Goal: Task Accomplishment & Management: Manage account settings

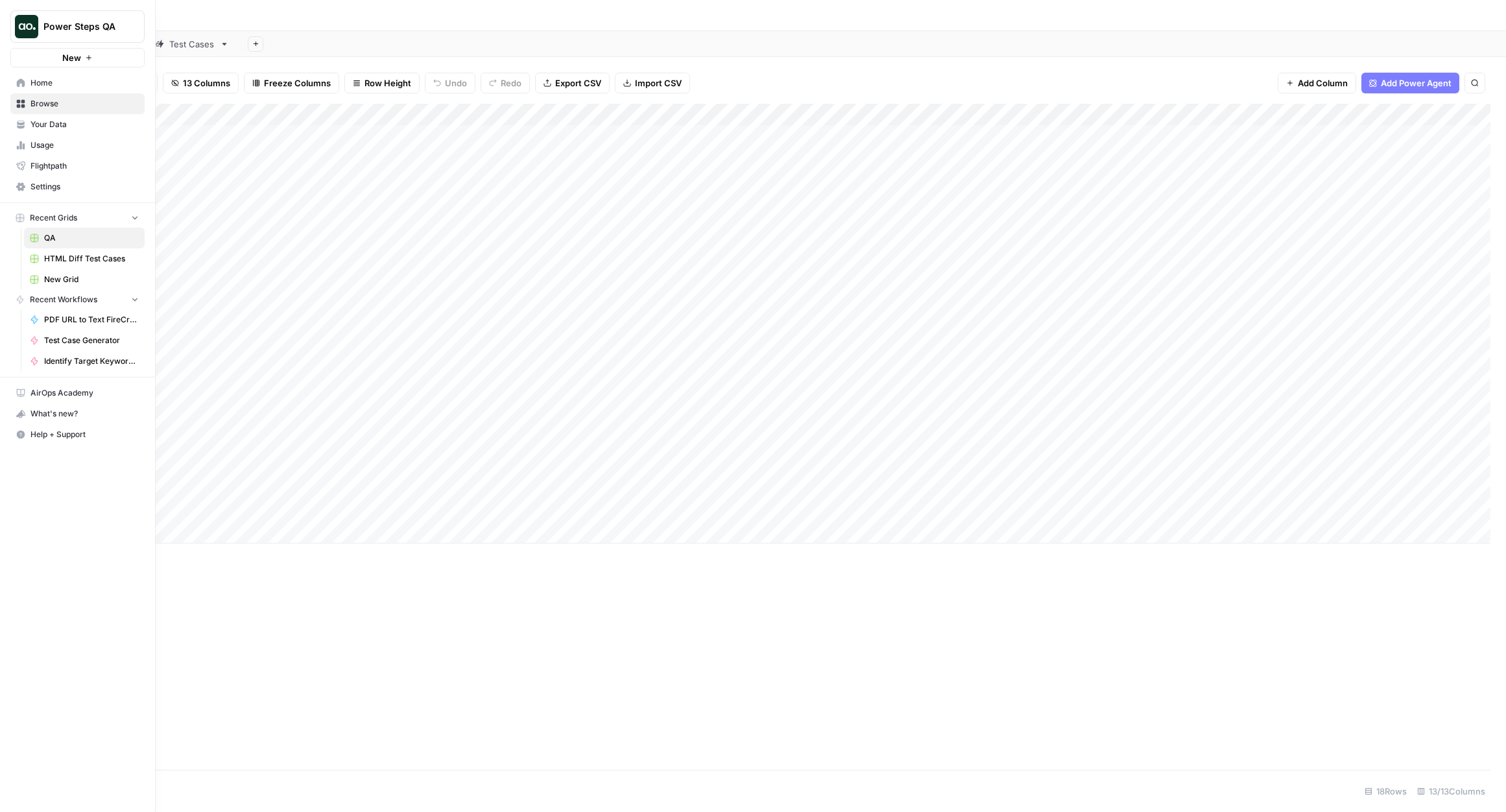
click at [31, 89] on link "Home" at bounding box center [77, 83] width 134 height 21
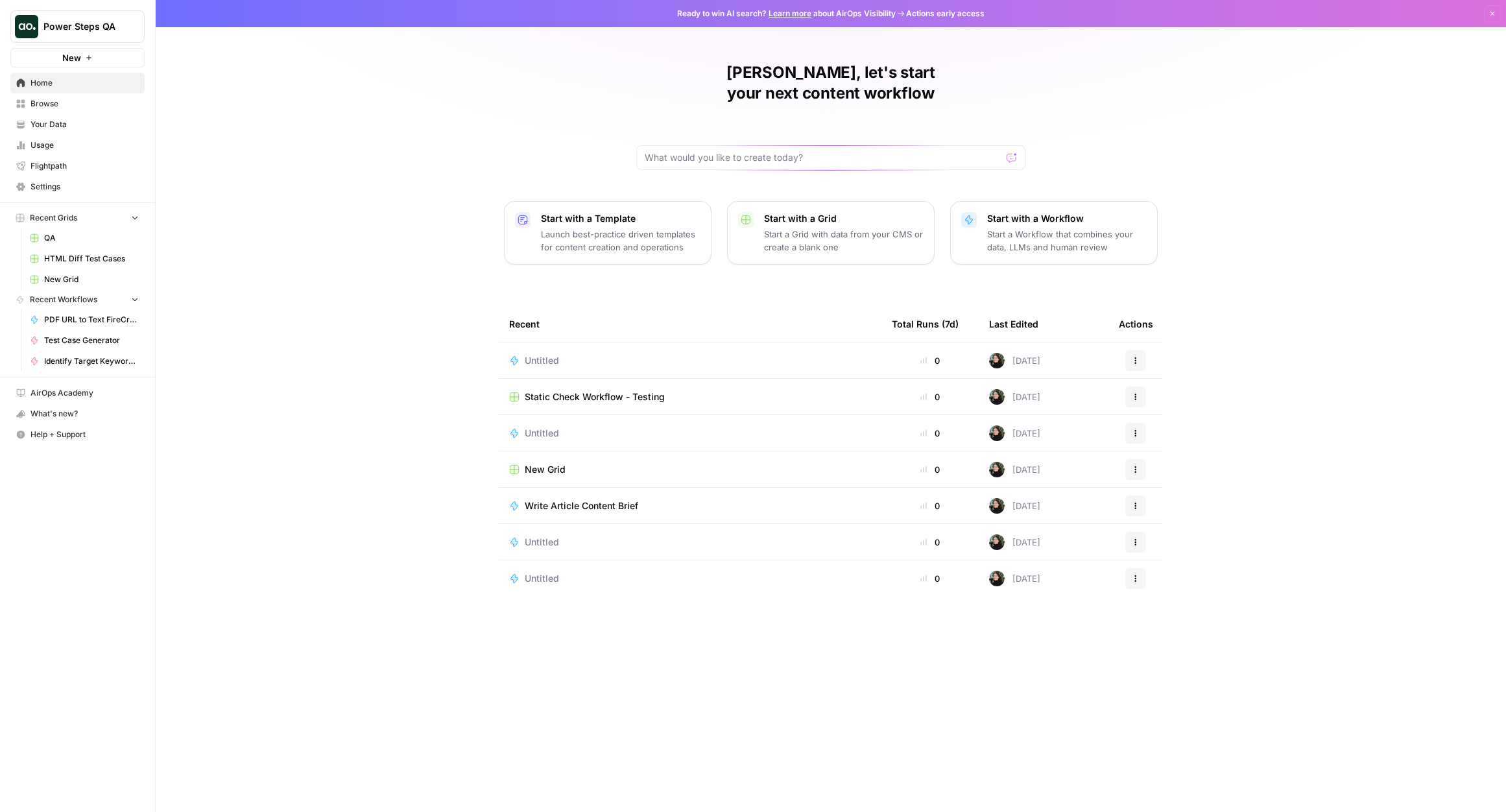
click at [1021, 228] on p "Start a Workflow that combines your data, LLMs and human review" at bounding box center [1067, 240] width 159 height 26
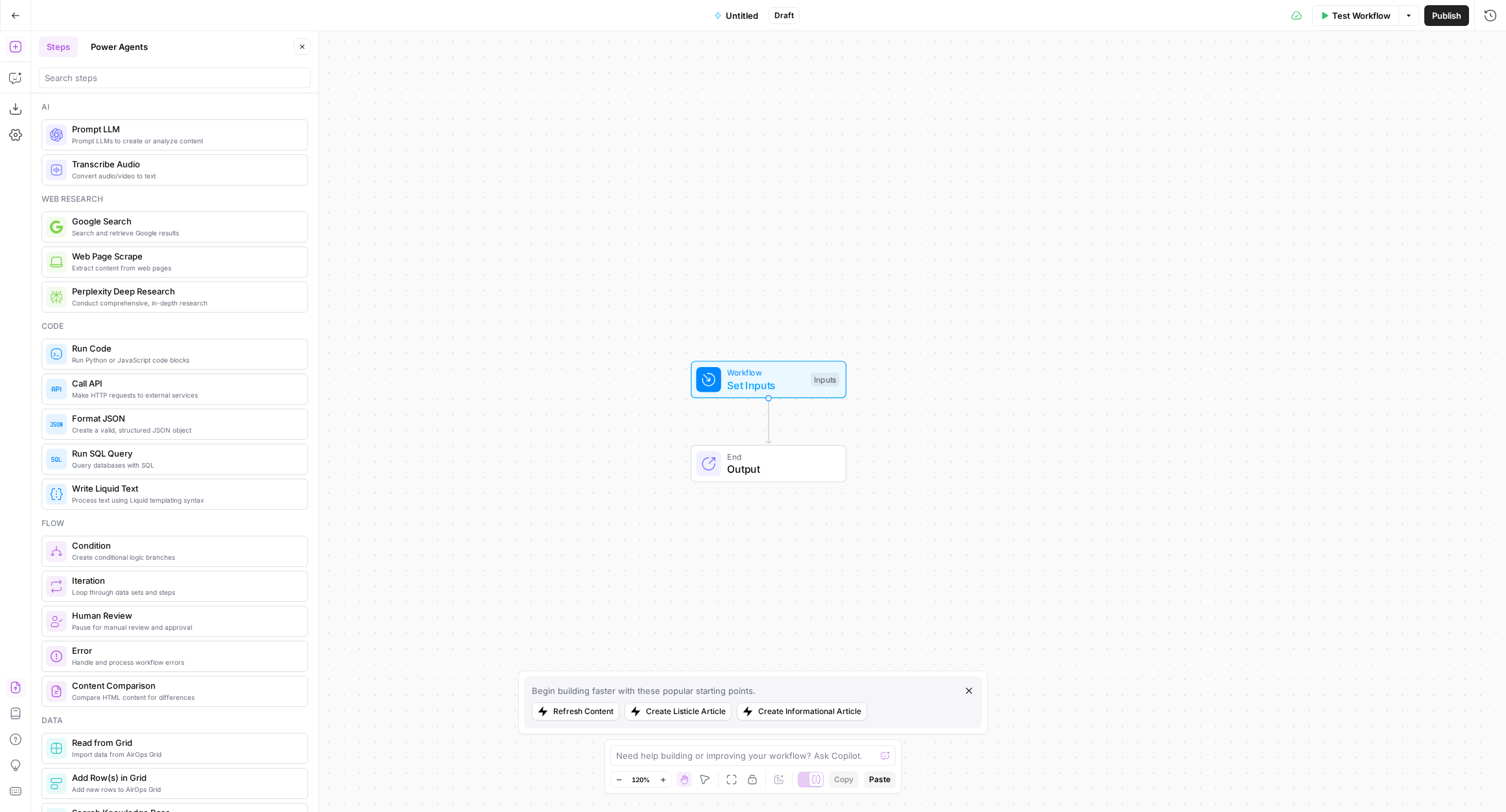
click at [16, 685] on icon "button" at bounding box center [15, 688] width 13 height 13
click at [708, 156] on button "Import" at bounding box center [707, 165] width 45 height 23
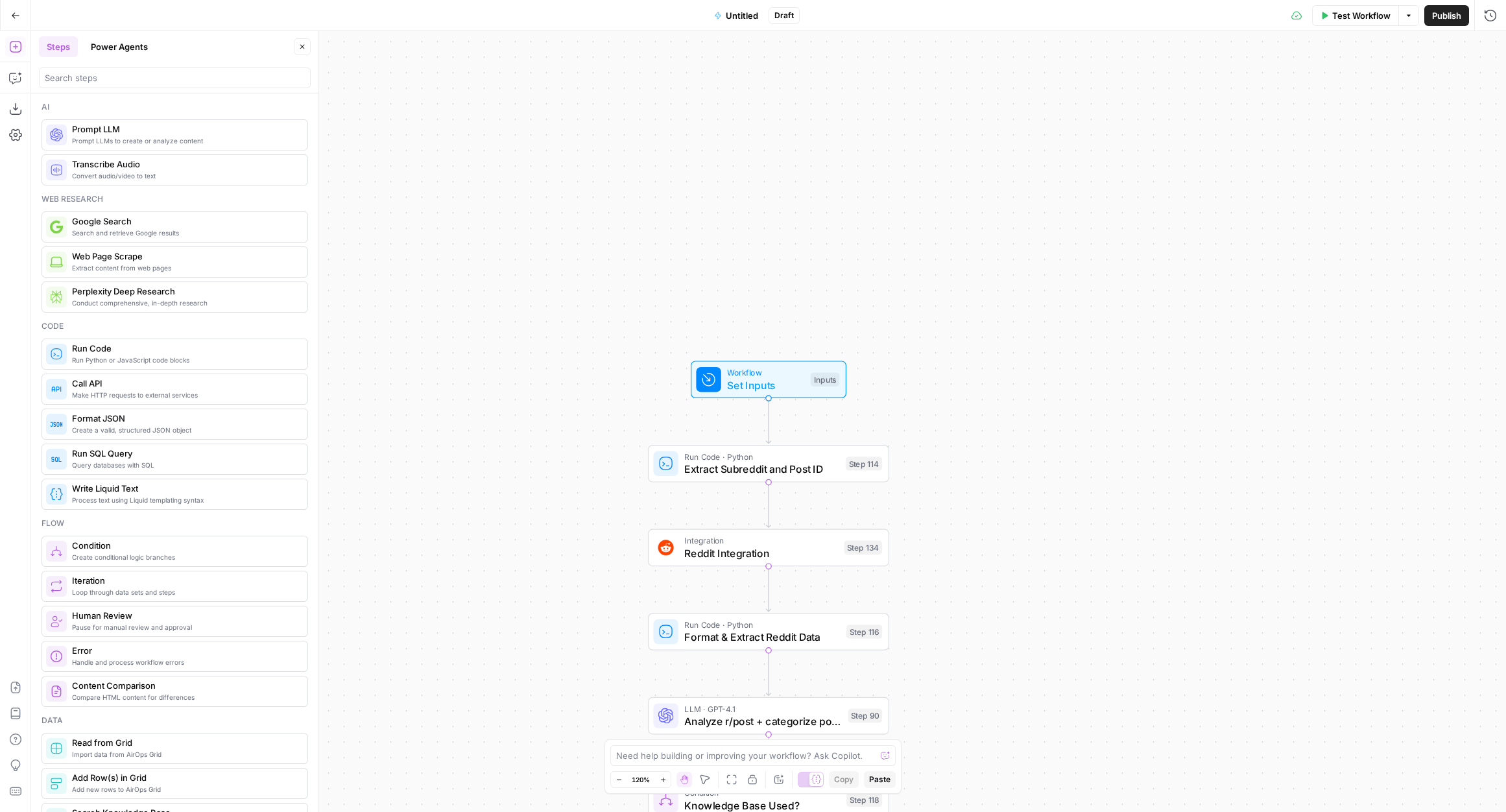
click at [737, 13] on span "Untitled" at bounding box center [742, 15] width 33 height 13
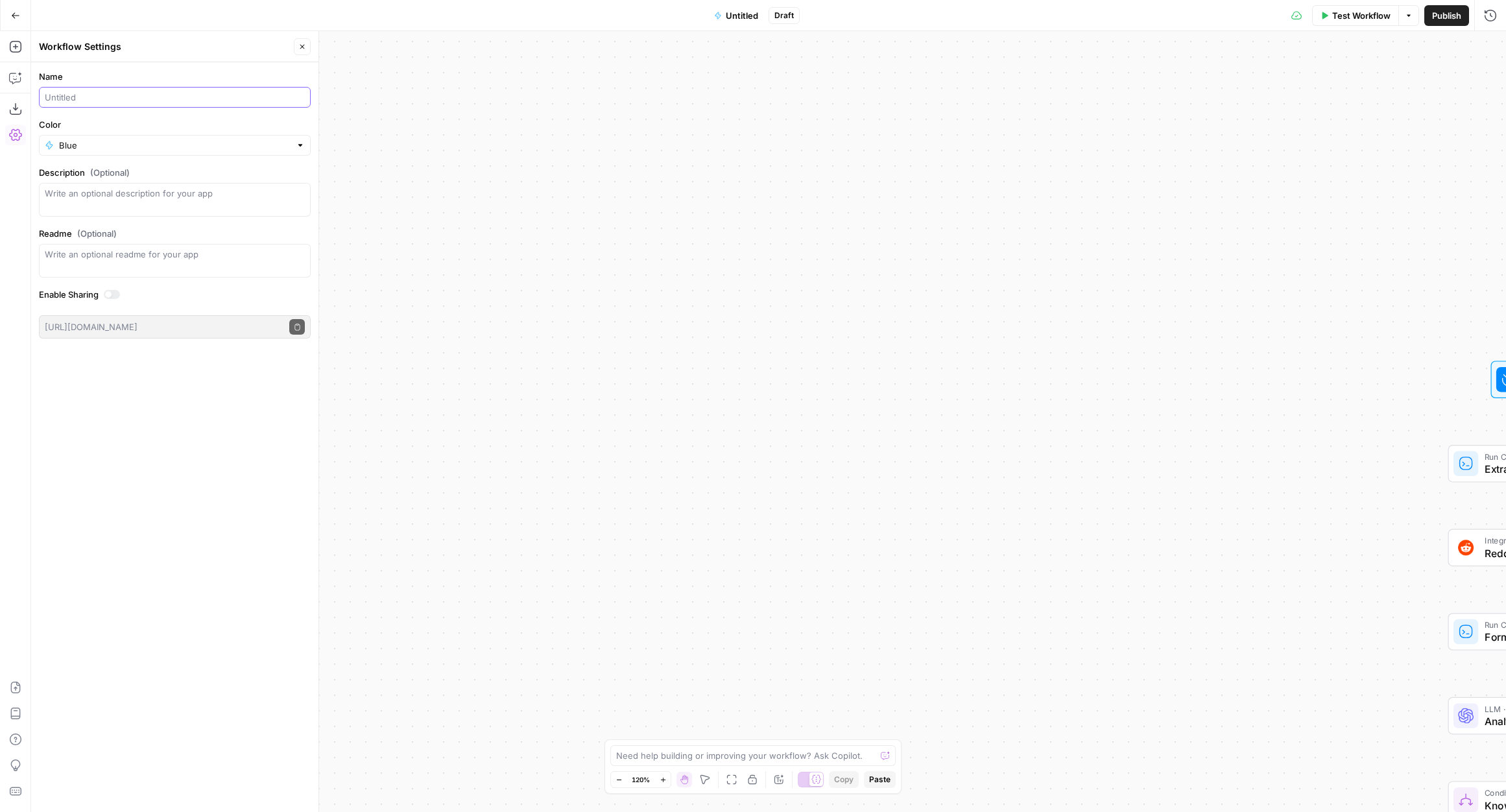
click at [185, 94] on input "Name" at bounding box center [174, 97] width 260 height 13
type input "Reddit Engagement"
click at [165, 462] on div "Name Reddit Engagement Color Blue Description (Optional) Readme (Optional) Writ…" at bounding box center [174, 436] width 287 height 749
click at [297, 50] on button "Close" at bounding box center [301, 46] width 17 height 17
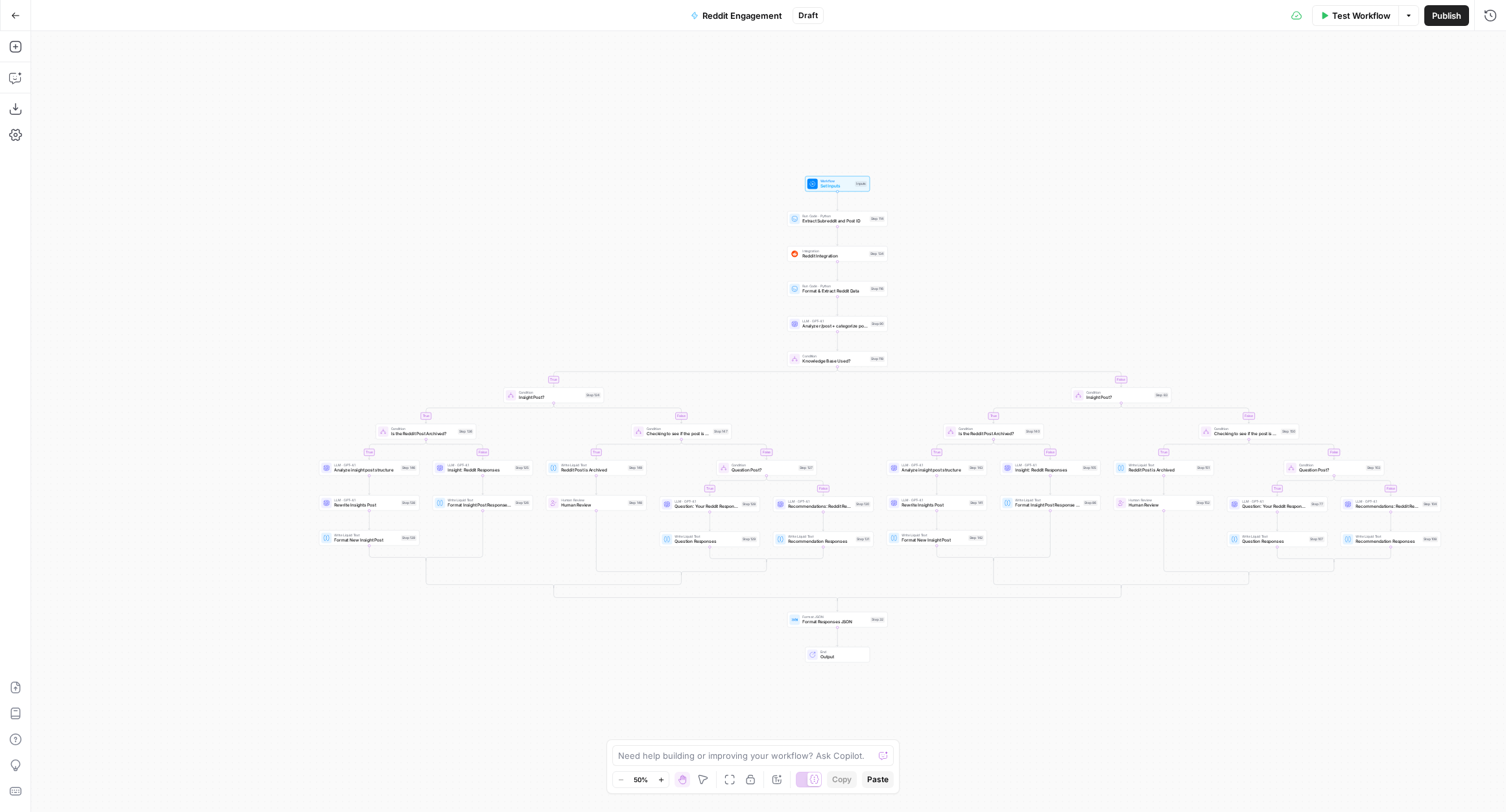
click at [1464, 25] on button "Publish" at bounding box center [1447, 16] width 44 height 21
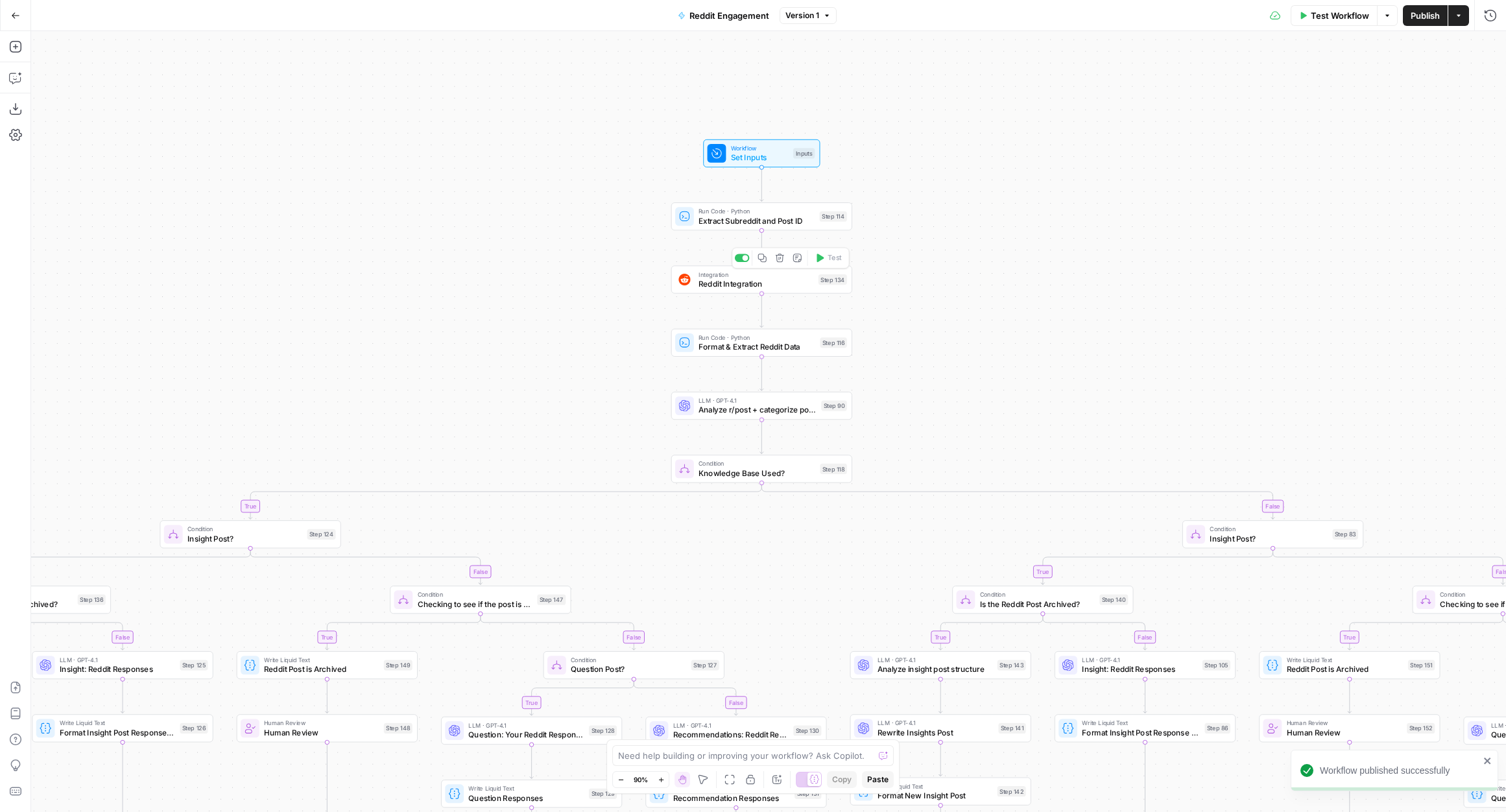
click at [750, 285] on span "Reddit Integration" at bounding box center [756, 283] width 115 height 12
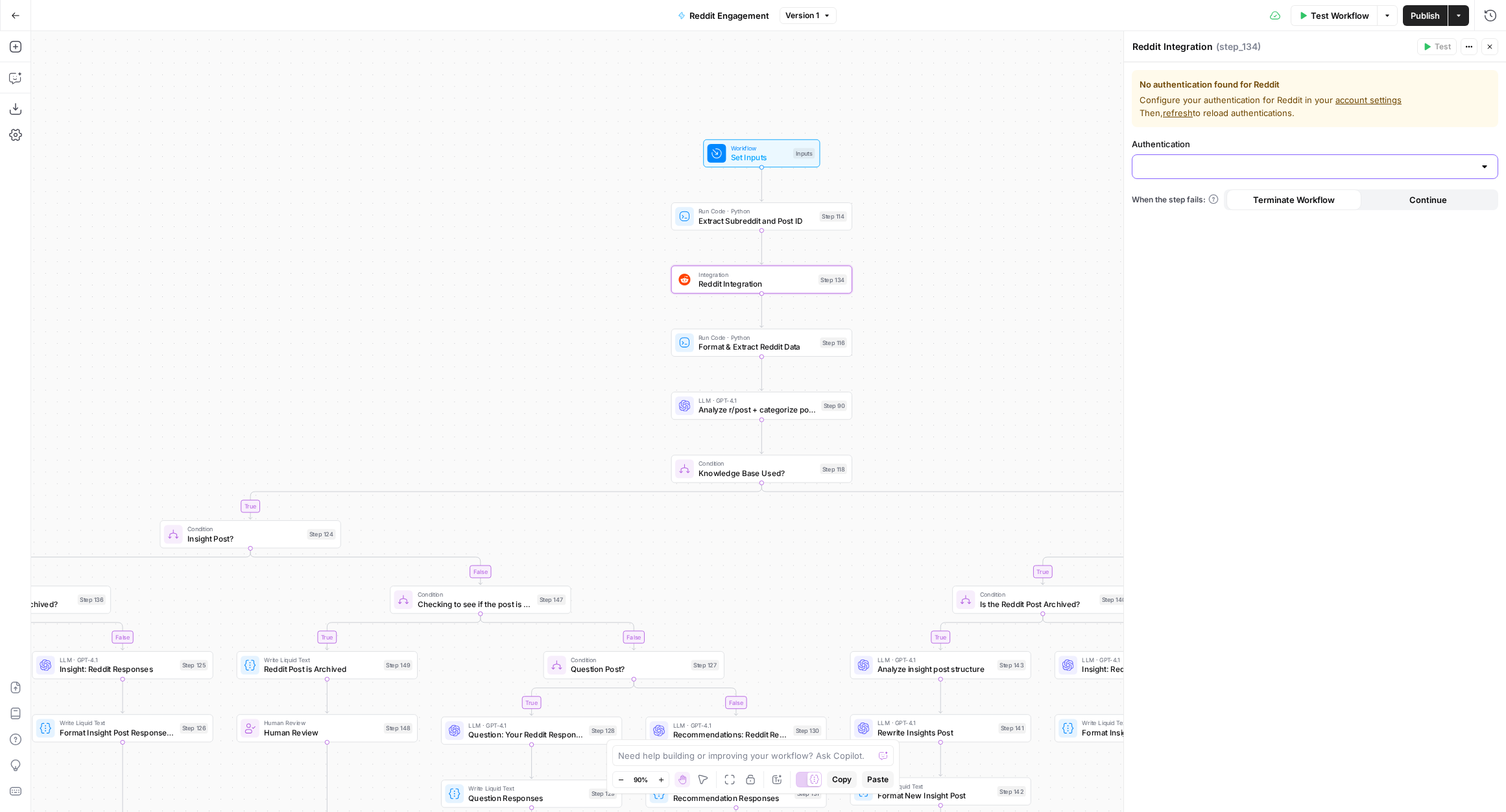
click at [1312, 169] on input "Authentication" at bounding box center [1307, 167] width 334 height 13
click at [1000, 166] on div "true false true false true false true false true false true false true false tr…" at bounding box center [768, 421] width 1474 height 781
click at [1486, 48] on icon "button" at bounding box center [1489, 47] width 8 height 8
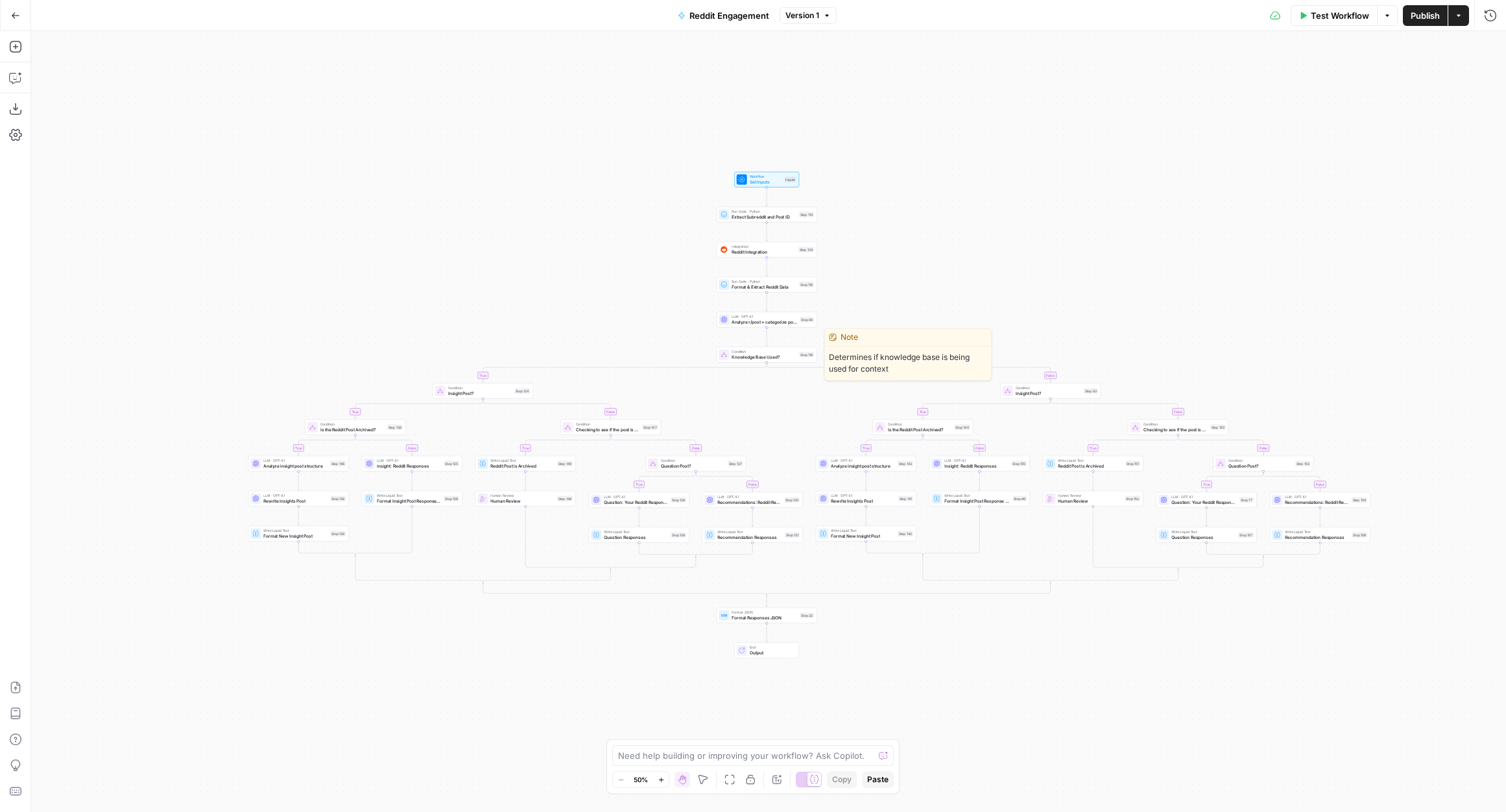
click at [748, 358] on span "Knowledge Base Used?" at bounding box center [764, 357] width 65 height 6
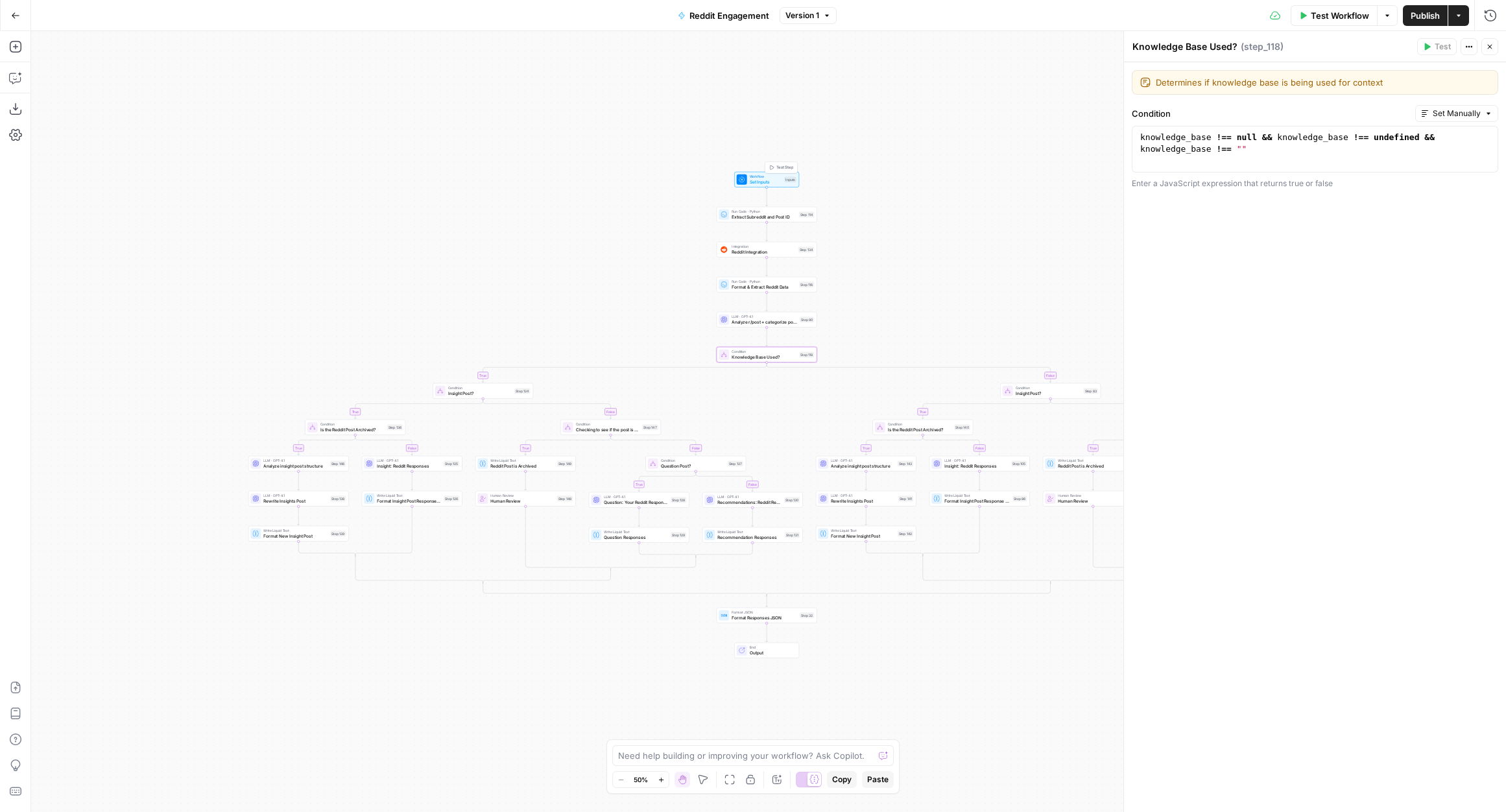
click at [765, 180] on span "Set Inputs" at bounding box center [765, 182] width 33 height 6
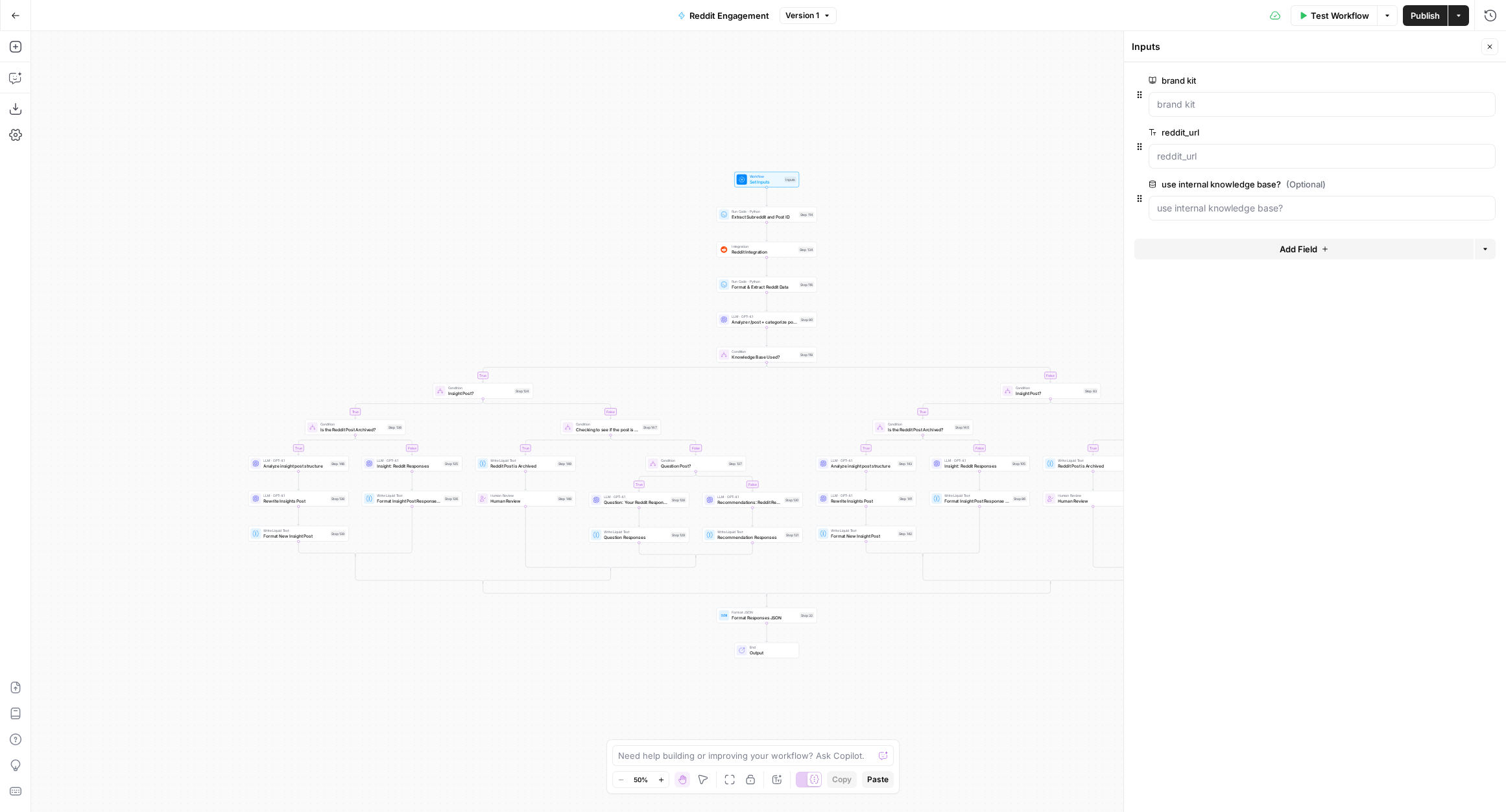
click at [1457, 82] on span "edit field" at bounding box center [1447, 80] width 29 height 10
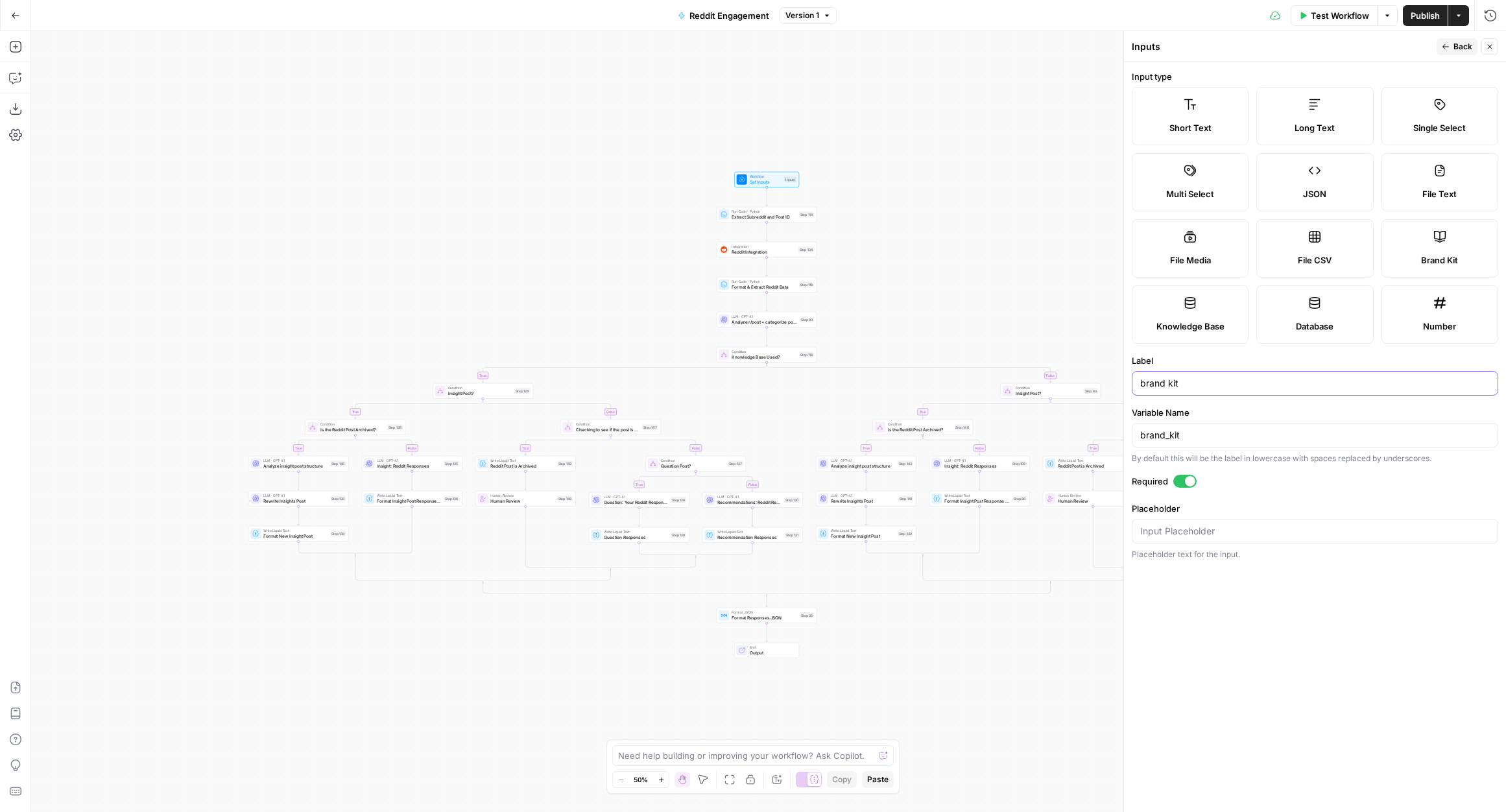
click at [1146, 383] on input "brand kit" at bounding box center [1315, 383] width 350 height 13
click at [1174, 383] on input "Brand kit" at bounding box center [1315, 383] width 350 height 13
type input "Brand Kit"
click at [1467, 44] on span "Back" at bounding box center [1462, 47] width 19 height 12
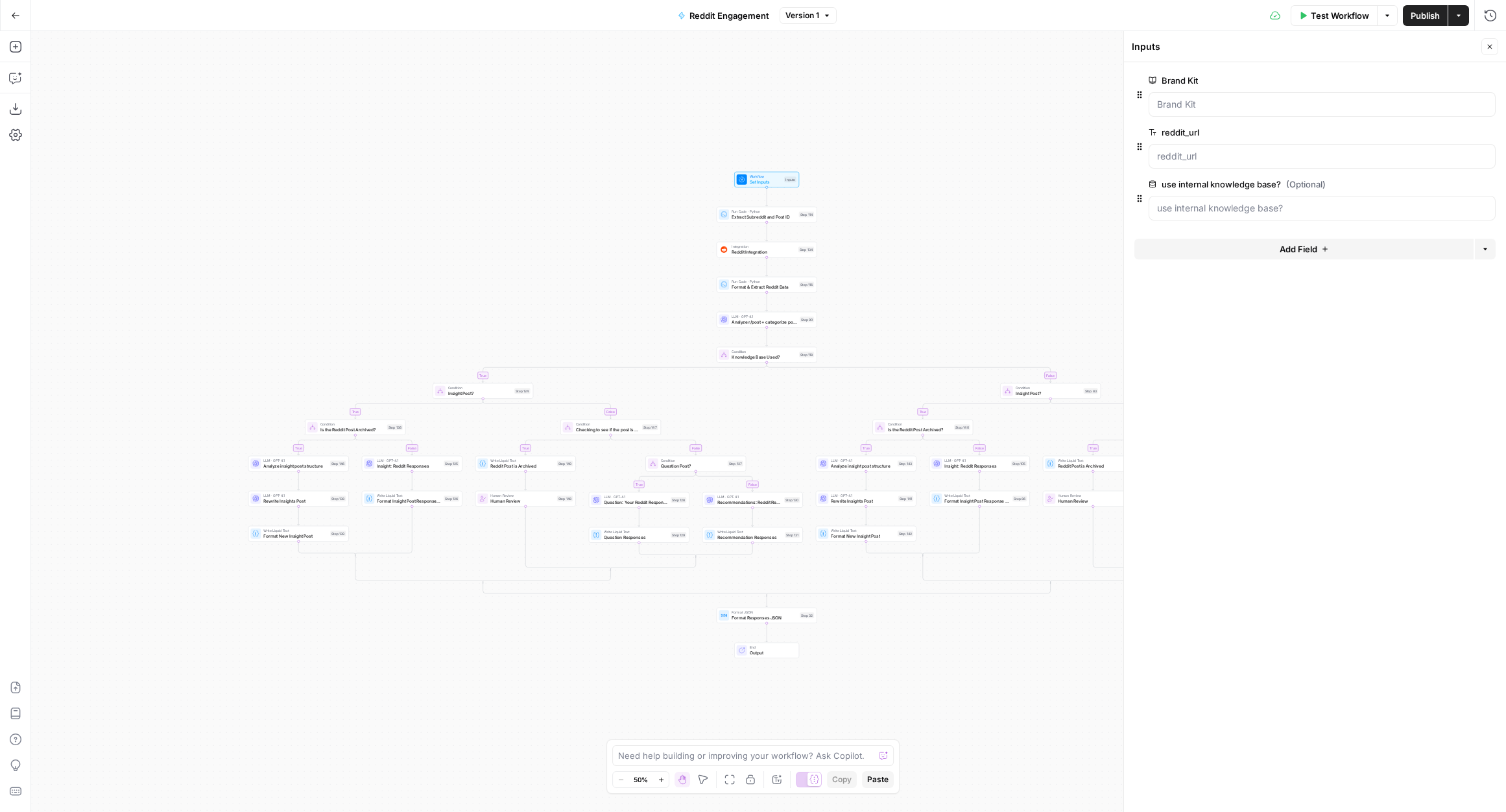
click at [1455, 129] on span "edit field" at bounding box center [1447, 132] width 29 height 10
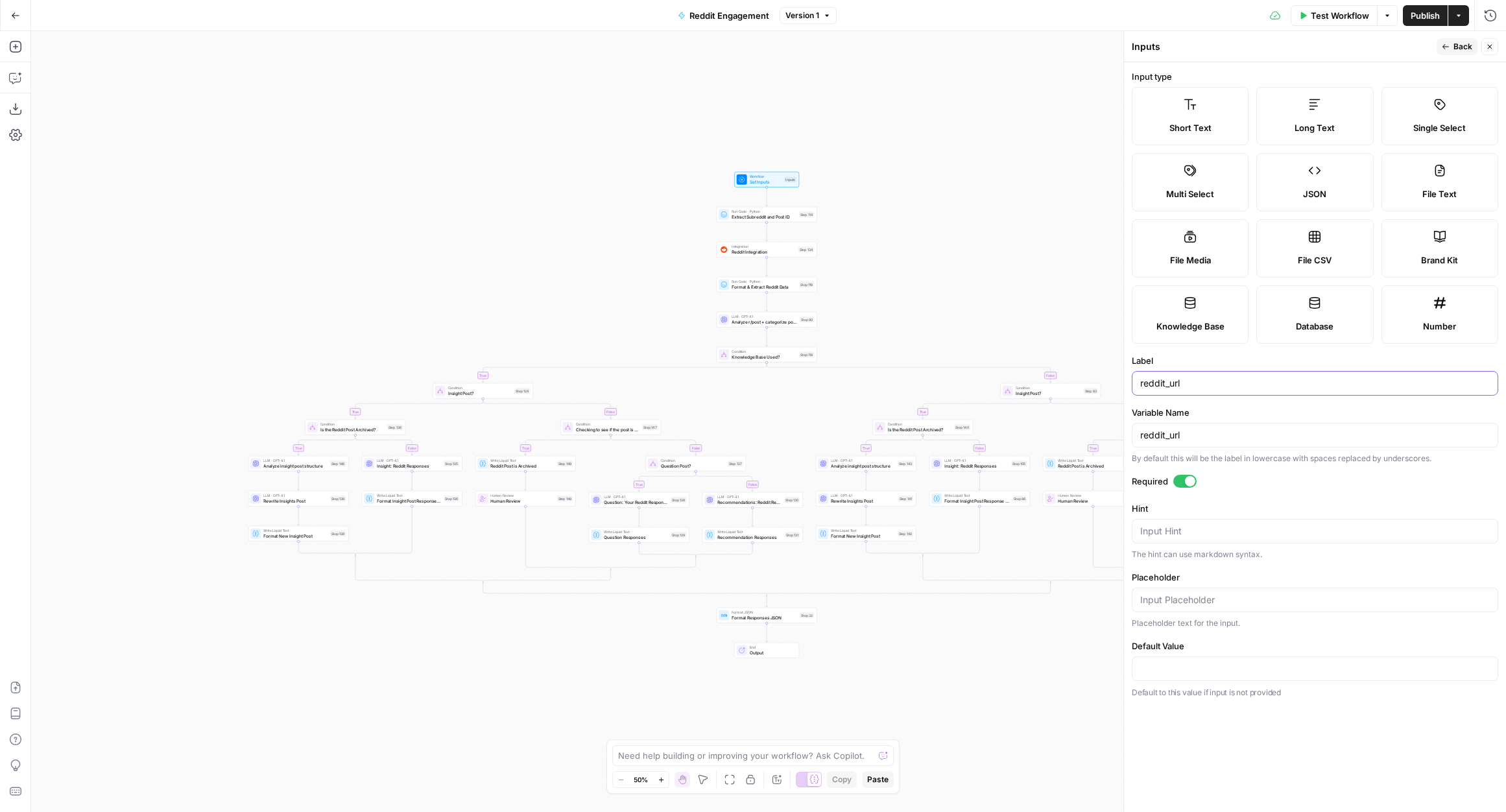
drag, startPoint x: 1189, startPoint y: 381, endPoint x: 1121, endPoint y: 381, distance: 68.0
click at [1123, 381] on div "Inputs Back Close Input type Short Text Long Text Single Select Multi Select JS…" at bounding box center [1314, 421] width 382 height 781
type input "Reddit URL"
click at [1257, 418] on label "Variable Name" at bounding box center [1315, 412] width 366 height 13
click at [1257, 429] on input "reddit_url" at bounding box center [1315, 435] width 350 height 13
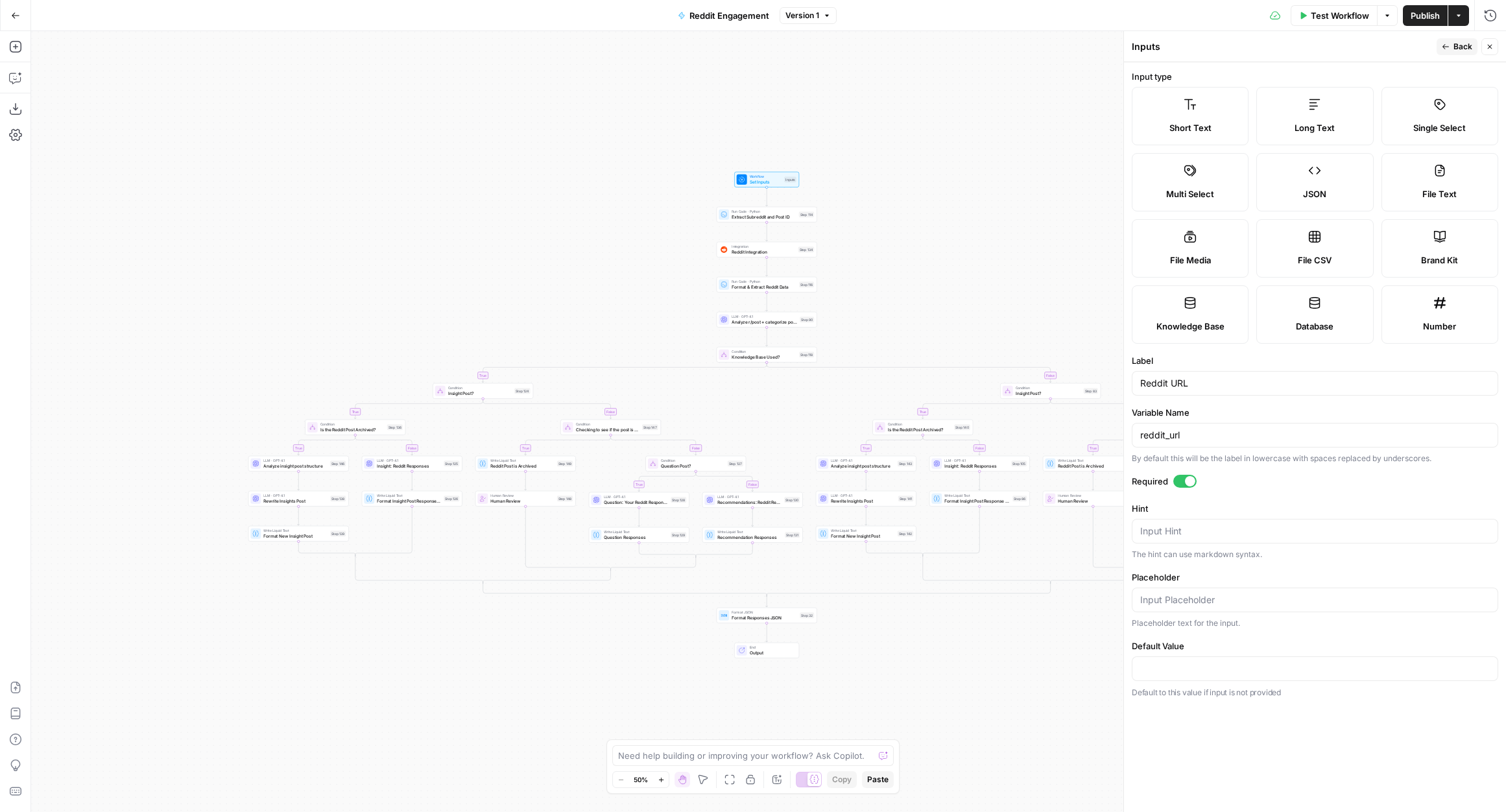
click at [1464, 42] on span "Back" at bounding box center [1462, 47] width 19 height 12
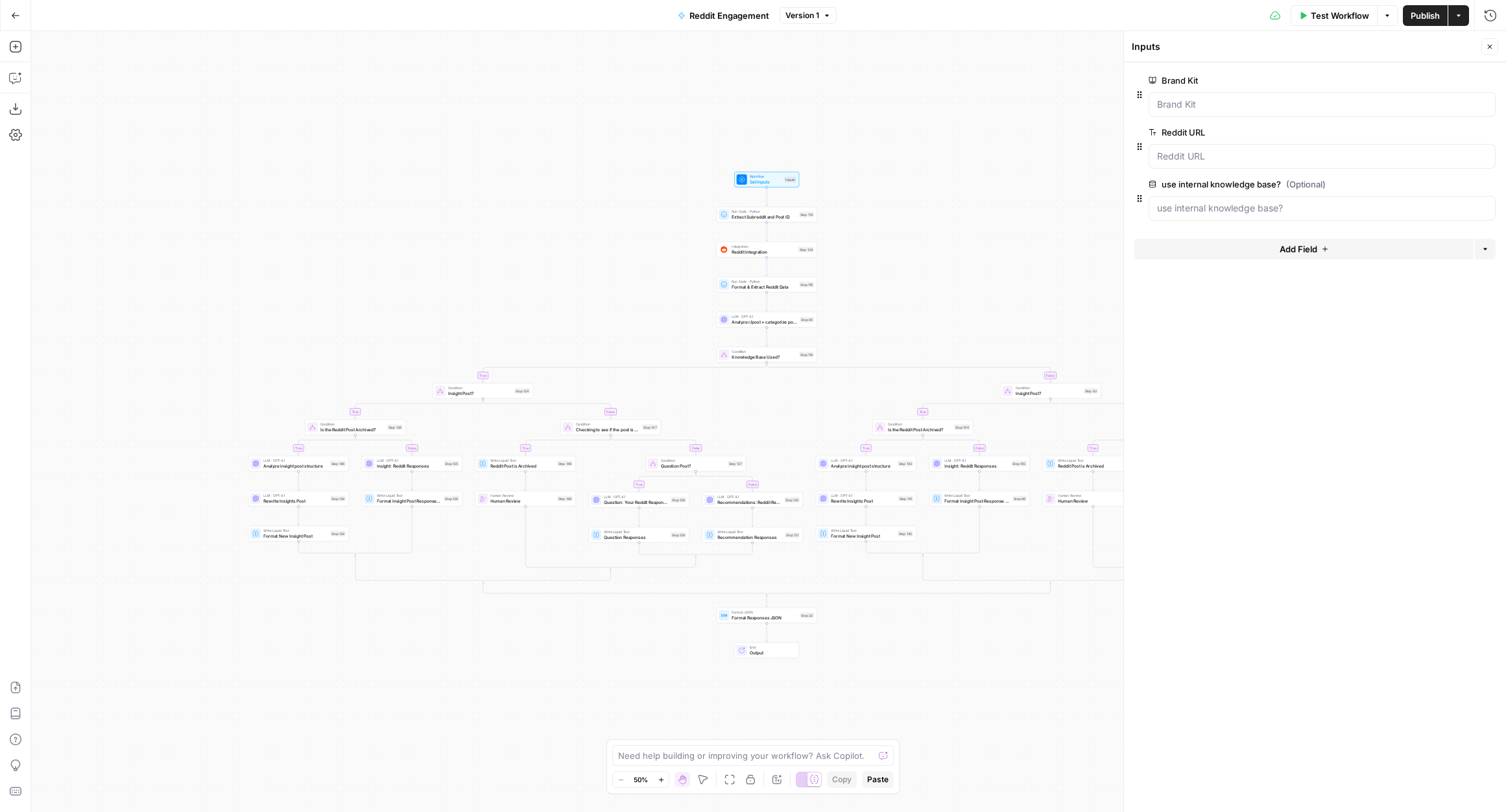
click at [1357, 197] on div at bounding box center [1321, 208] width 347 height 25
click at [1445, 180] on span "edit field" at bounding box center [1447, 184] width 29 height 10
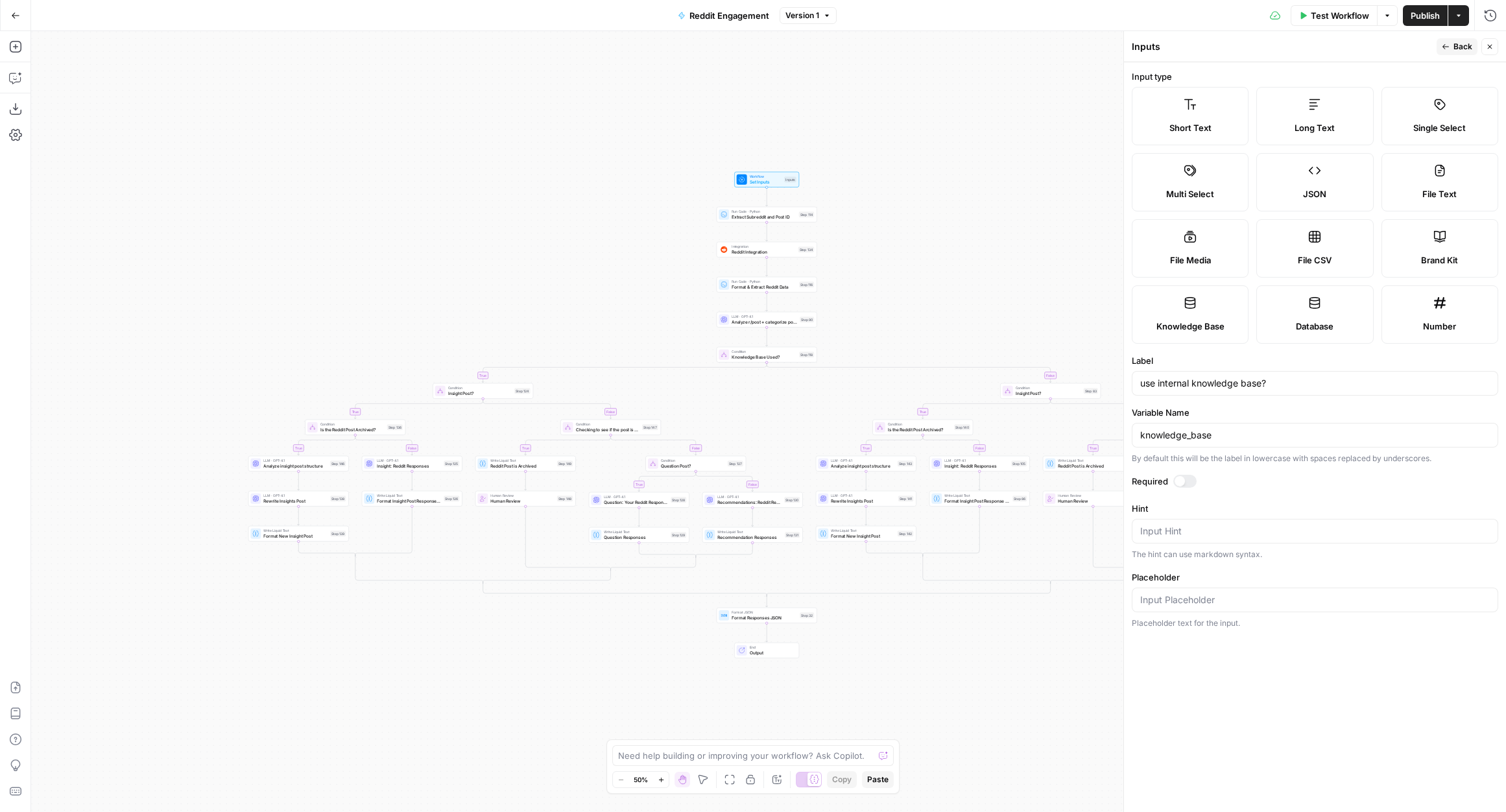
click at [1460, 46] on span "Back" at bounding box center [1462, 47] width 19 height 12
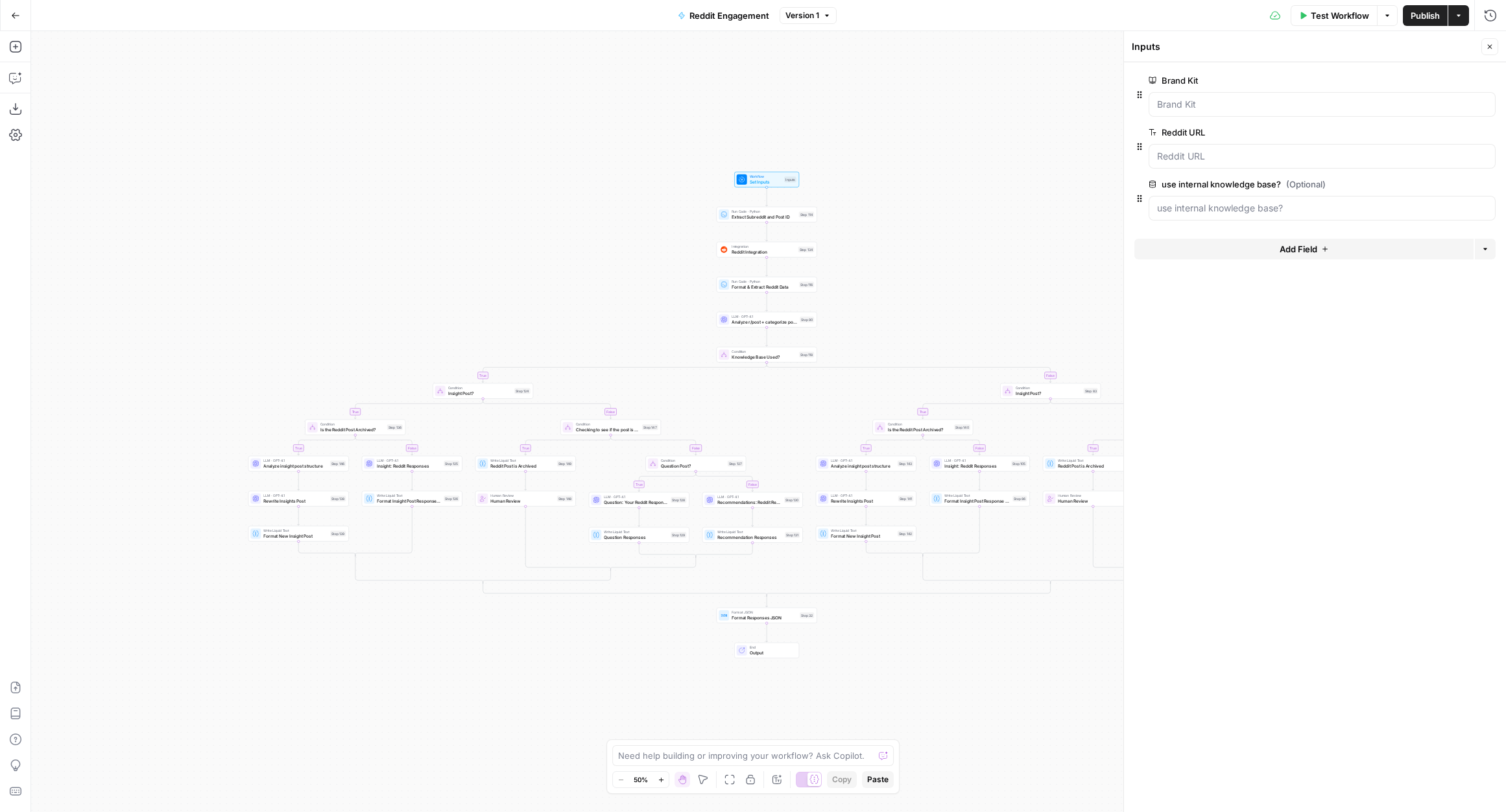
click at [1493, 41] on button "Close" at bounding box center [1489, 46] width 17 height 17
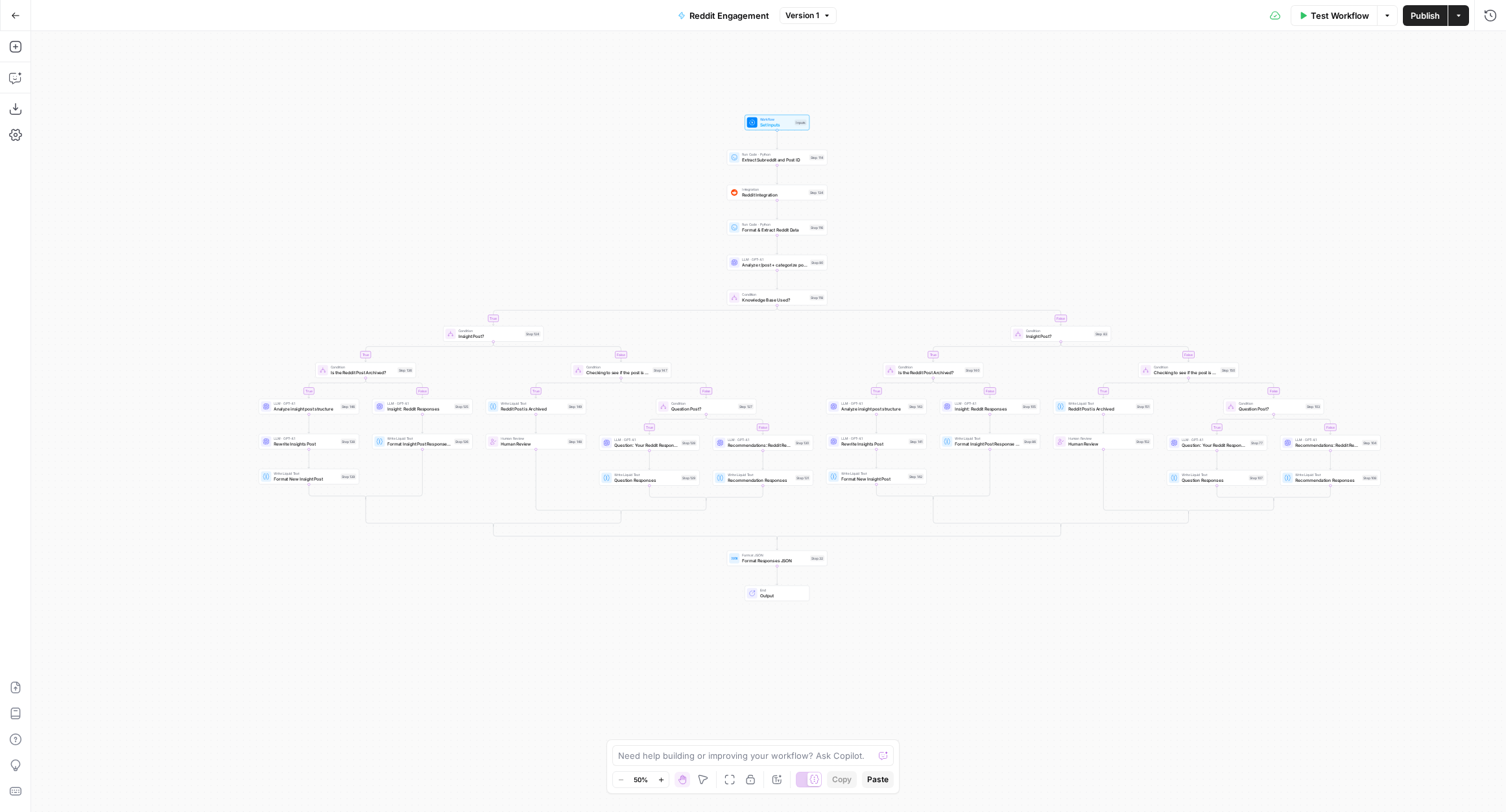
drag, startPoint x: 1148, startPoint y: 309, endPoint x: 1158, endPoint y: 252, distance: 57.9
click at [1158, 252] on div "true false true false true false true false true false true false true false tr…" at bounding box center [768, 421] width 1474 height 781
click at [760, 559] on span "Format Responses JSON" at bounding box center [774, 560] width 66 height 6
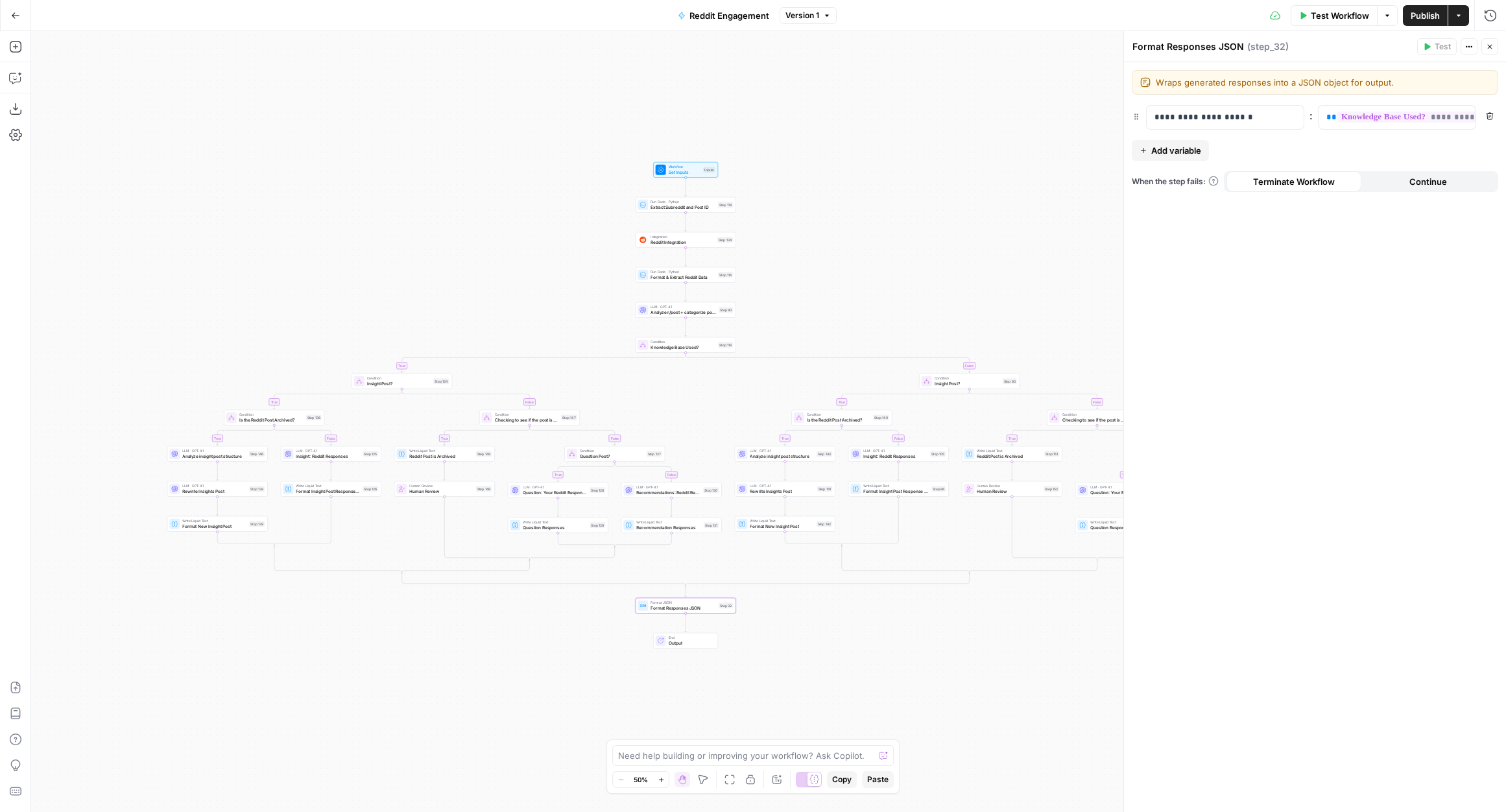
drag, startPoint x: 1016, startPoint y: 203, endPoint x: 925, endPoint y: 251, distance: 102.9
click at [925, 251] on div "true false true false true false true false true false true false true false tr…" at bounding box center [768, 421] width 1474 height 781
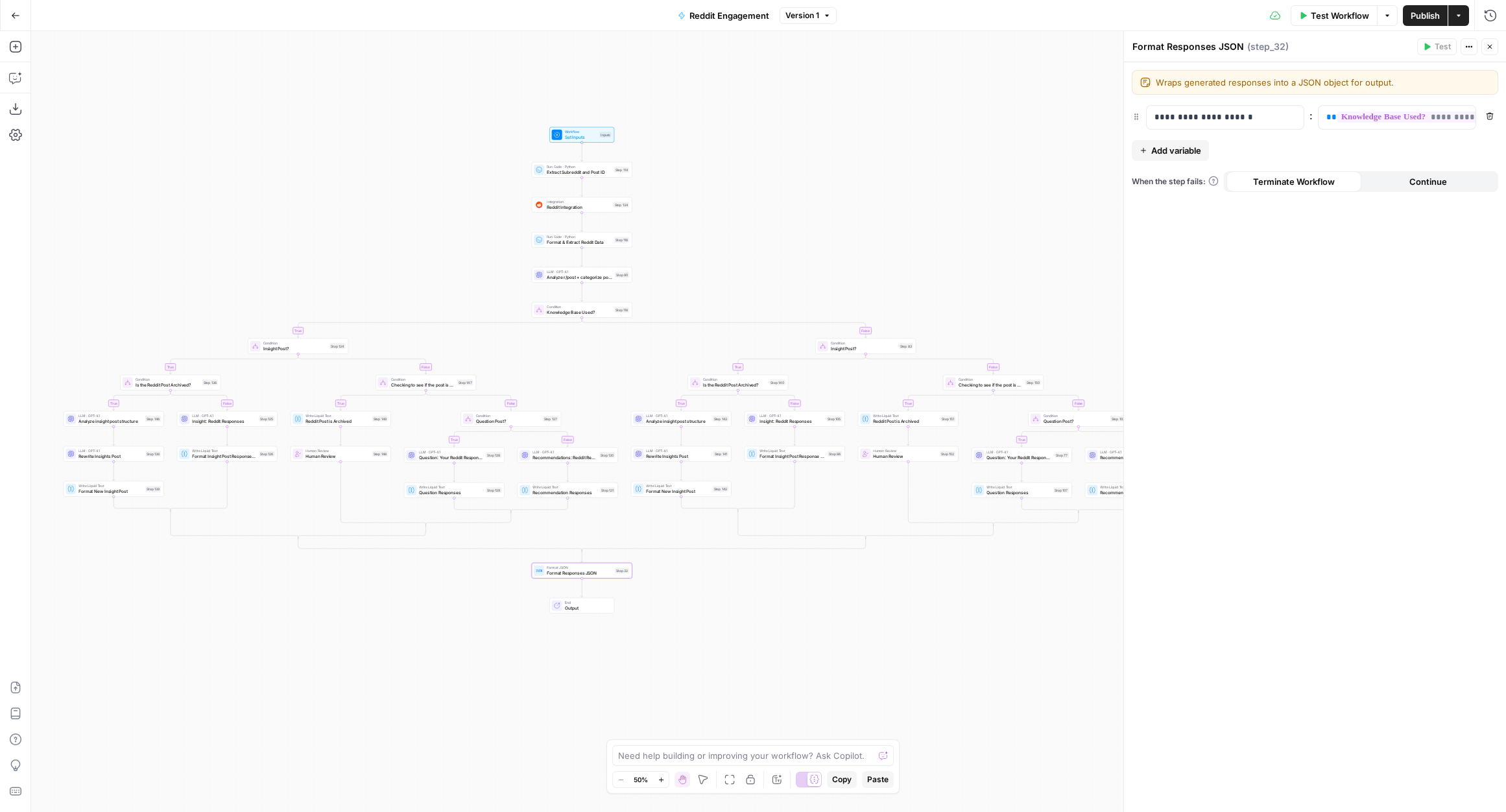
drag, startPoint x: 965, startPoint y: 263, endPoint x: 860, endPoint y: 228, distance: 110.7
click at [860, 228] on div "true false true false true false true false true false true false true false tr…" at bounding box center [768, 421] width 1474 height 781
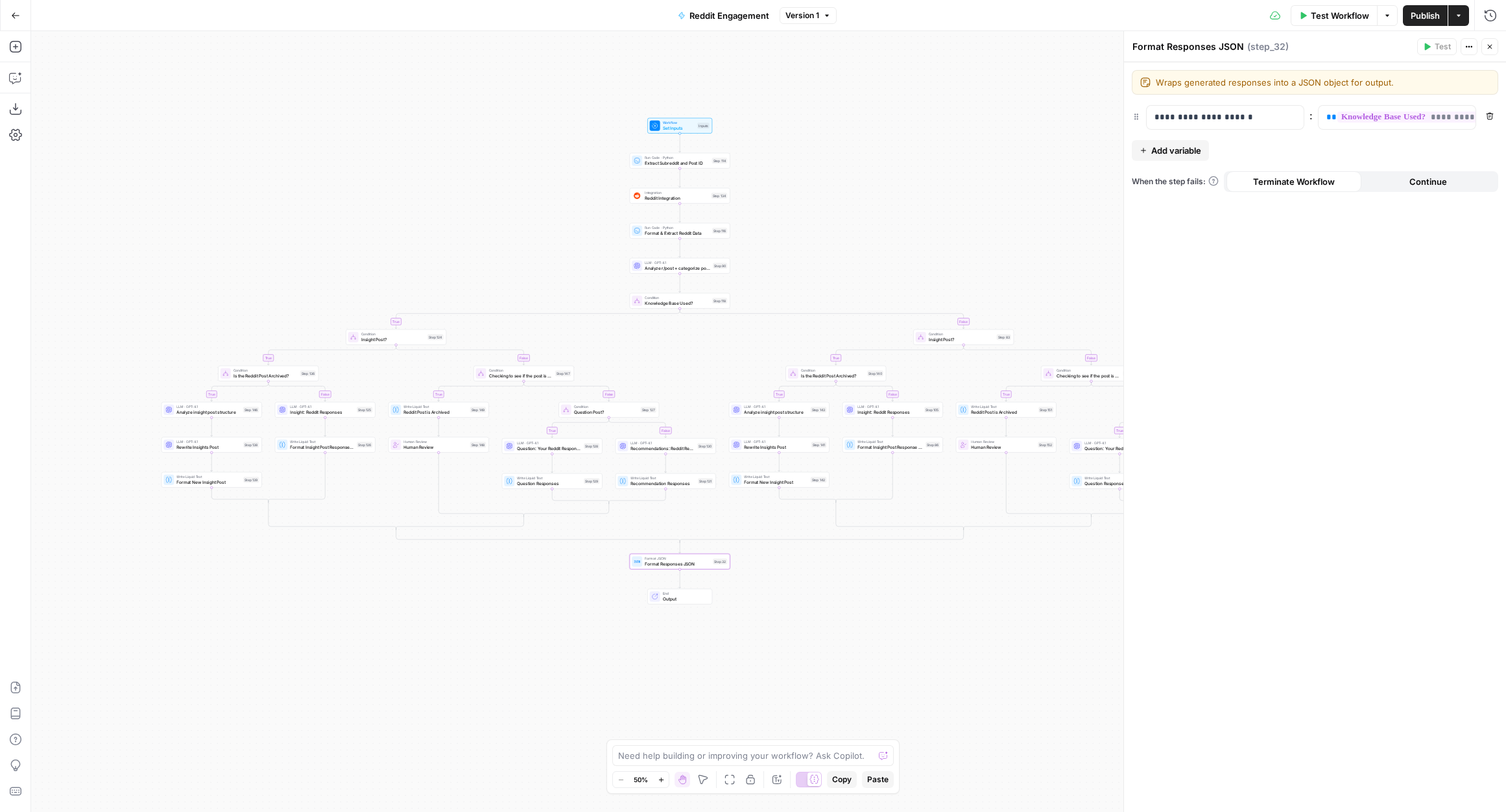
drag, startPoint x: 751, startPoint y: 228, endPoint x: 849, endPoint y: 219, distance: 98.4
click at [849, 219] on div "true false true false true false true false true false true false true false tr…" at bounding box center [768, 421] width 1474 height 781
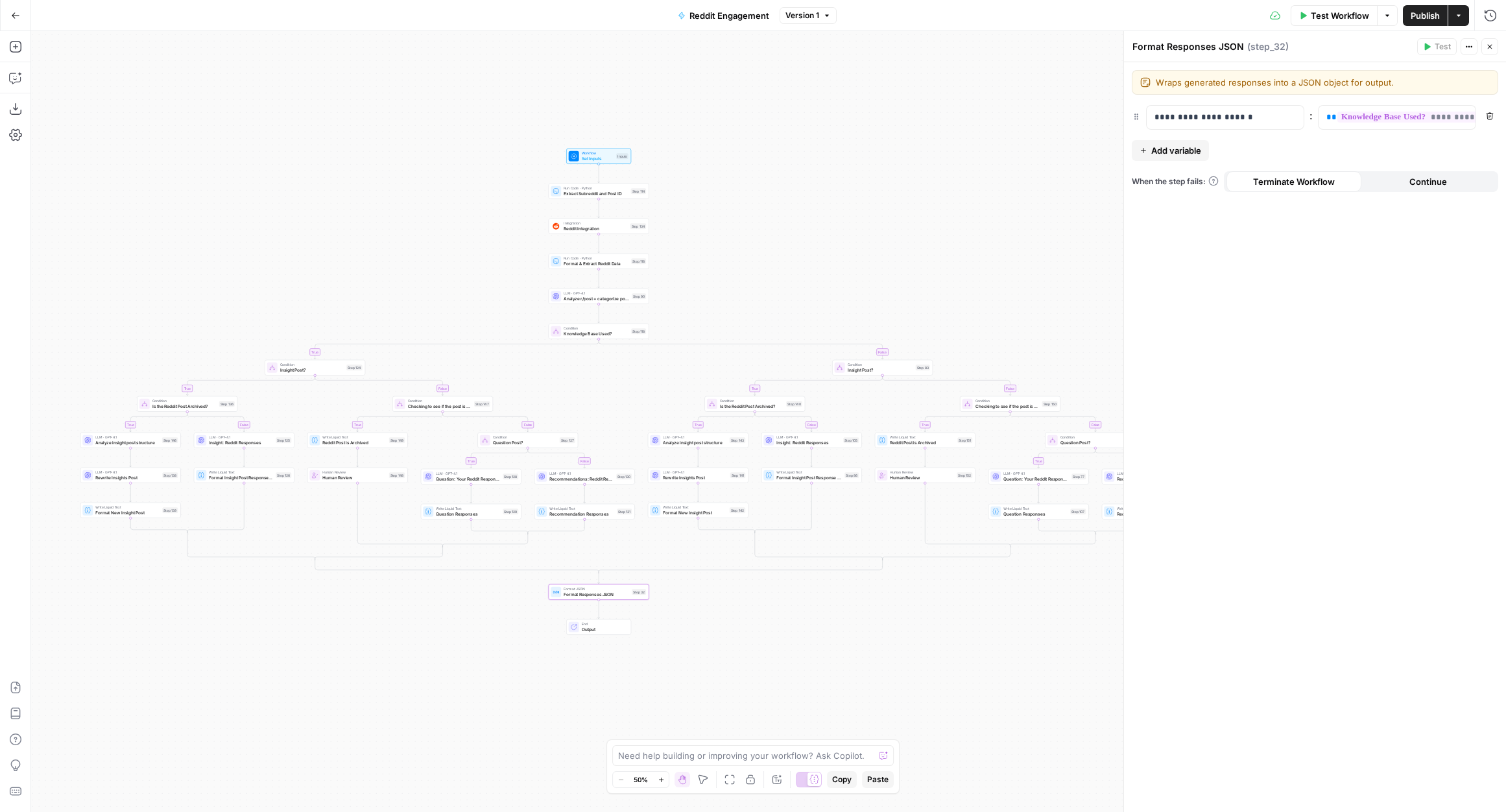
drag, startPoint x: 849, startPoint y: 219, endPoint x: 768, endPoint y: 248, distance: 86.0
click at [768, 248] on div "true false true false true false true false true false true false true false tr…" at bounding box center [768, 421] width 1474 height 781
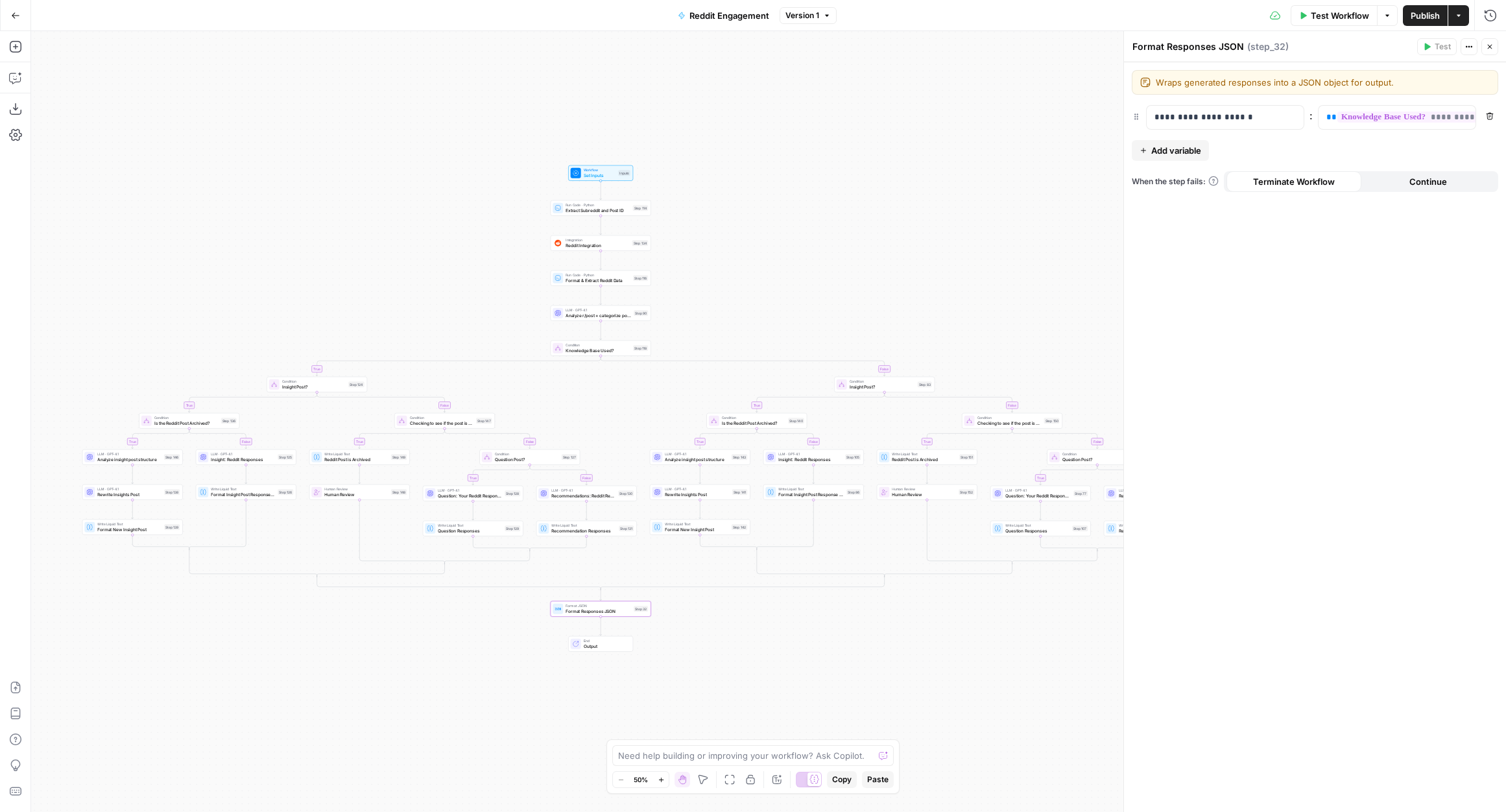
drag, startPoint x: 768, startPoint y: 248, endPoint x: 770, endPoint y: 266, distance: 18.1
click at [770, 266] on div "true false true false true false true false true false true false true false tr…" at bounding box center [768, 421] width 1474 height 781
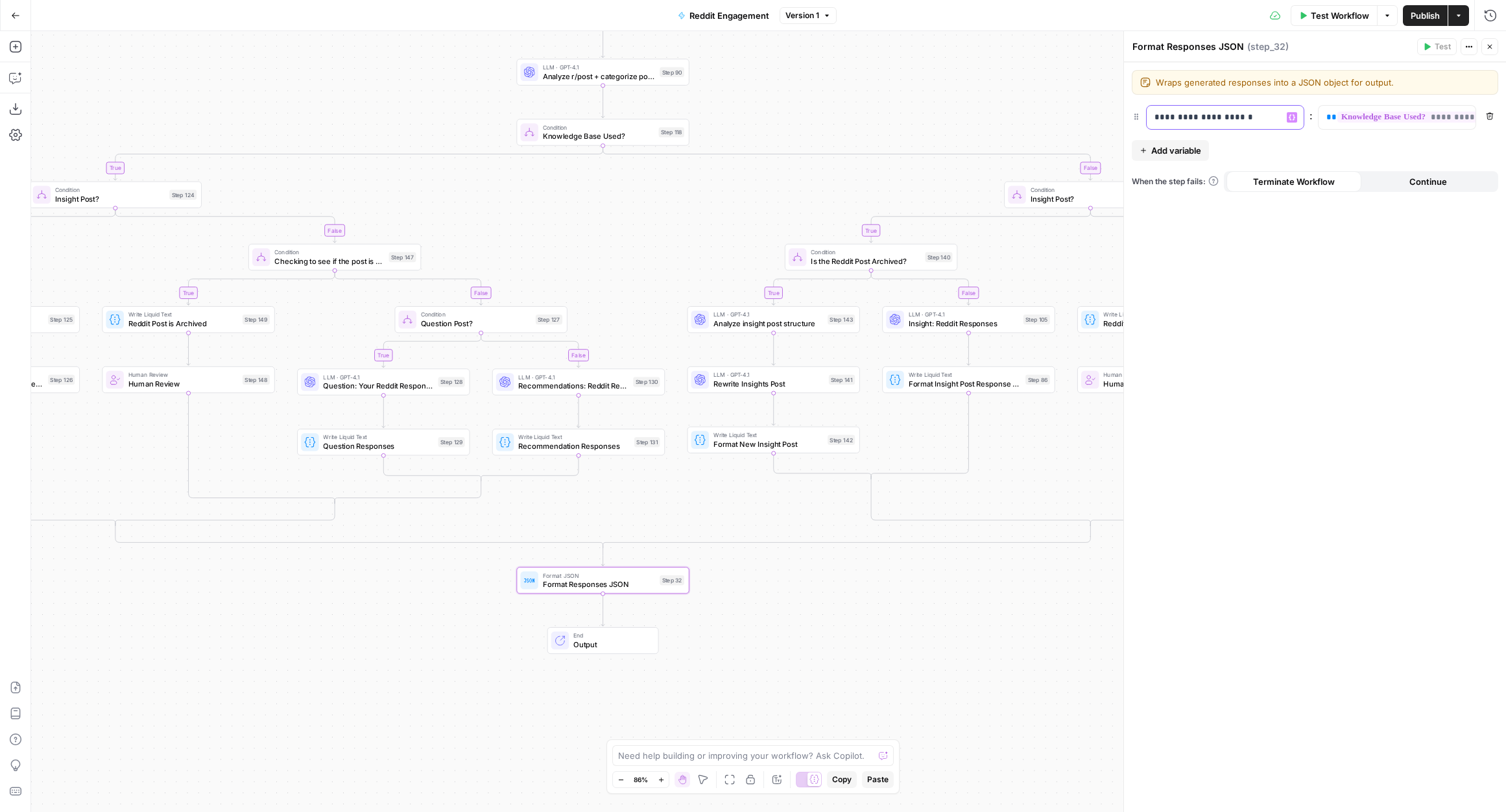
click at [1200, 117] on p "**********" at bounding box center [1225, 117] width 141 height 13
click at [1200, 117] on p "**********" at bounding box center [1215, 117] width 121 height 13
click at [1261, 140] on form "**********" at bounding box center [1315, 436] width 382 height 749
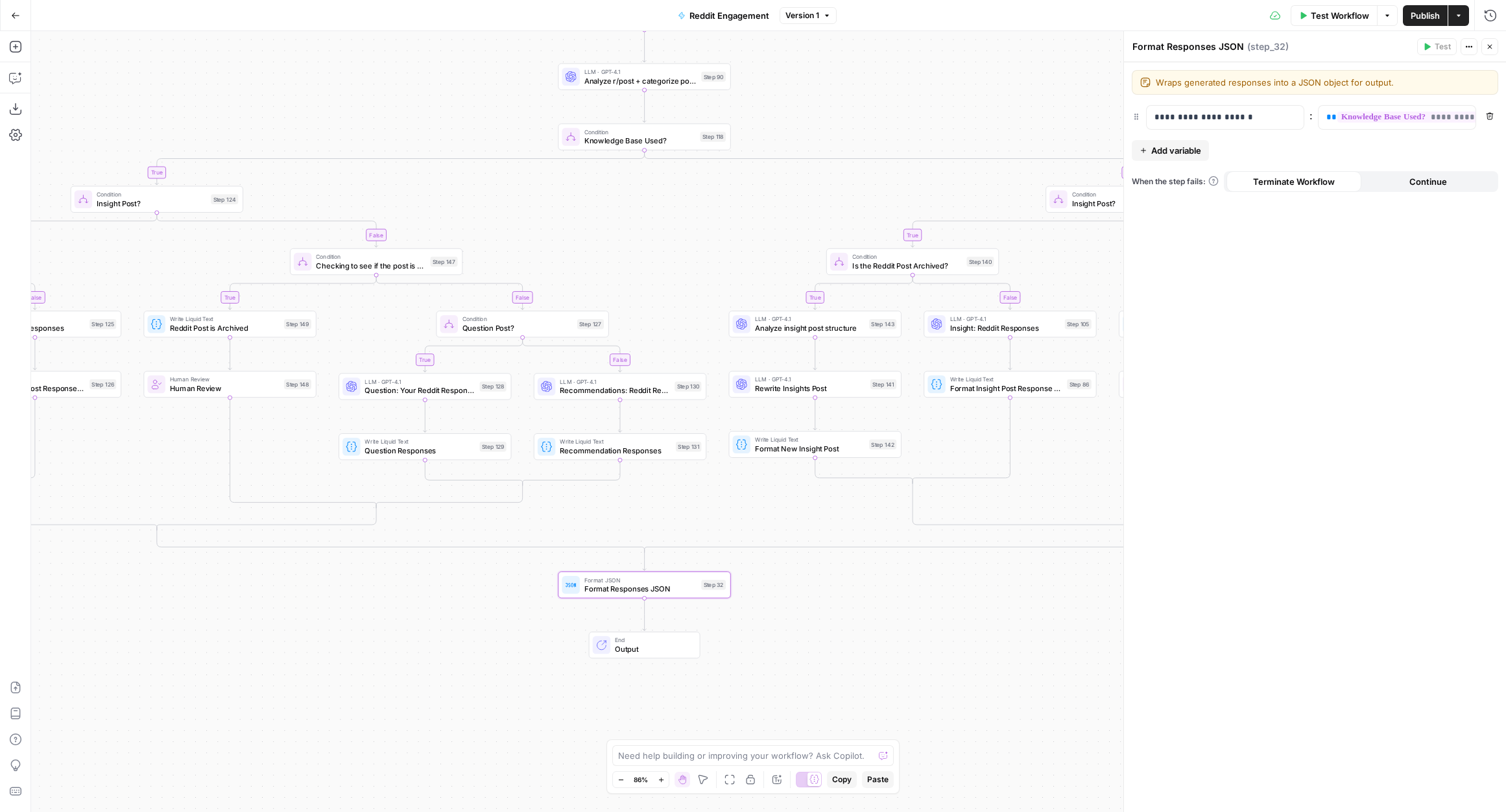
drag, startPoint x: 868, startPoint y: 81, endPoint x: 909, endPoint y: 84, distance: 41.1
click at [909, 84] on div "true false true false true false true false true false true false true false tr…" at bounding box center [768, 421] width 1474 height 781
click at [1488, 44] on icon "button" at bounding box center [1489, 47] width 8 height 8
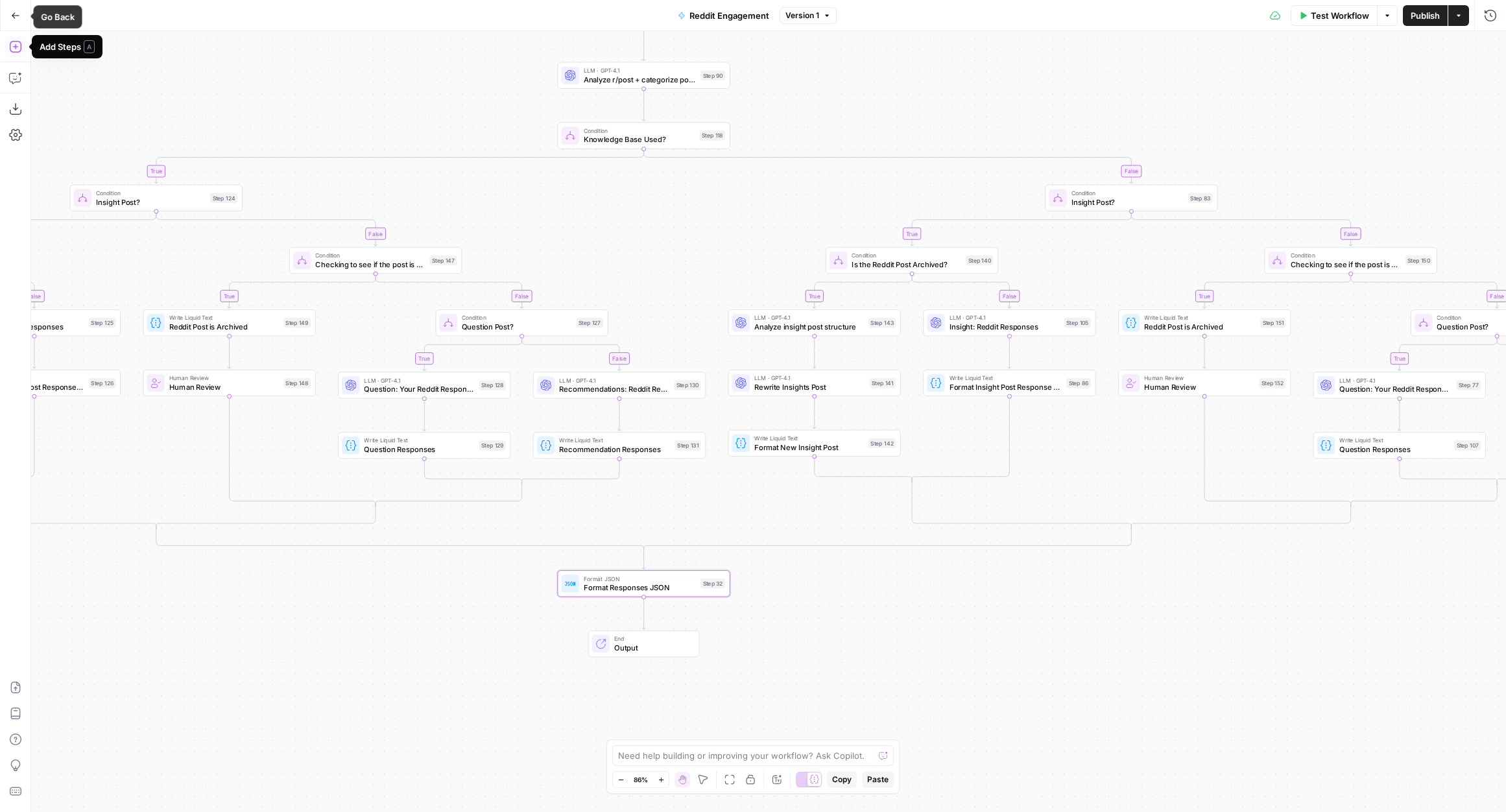
click at [13, 6] on button "Go Back" at bounding box center [15, 15] width 23 height 23
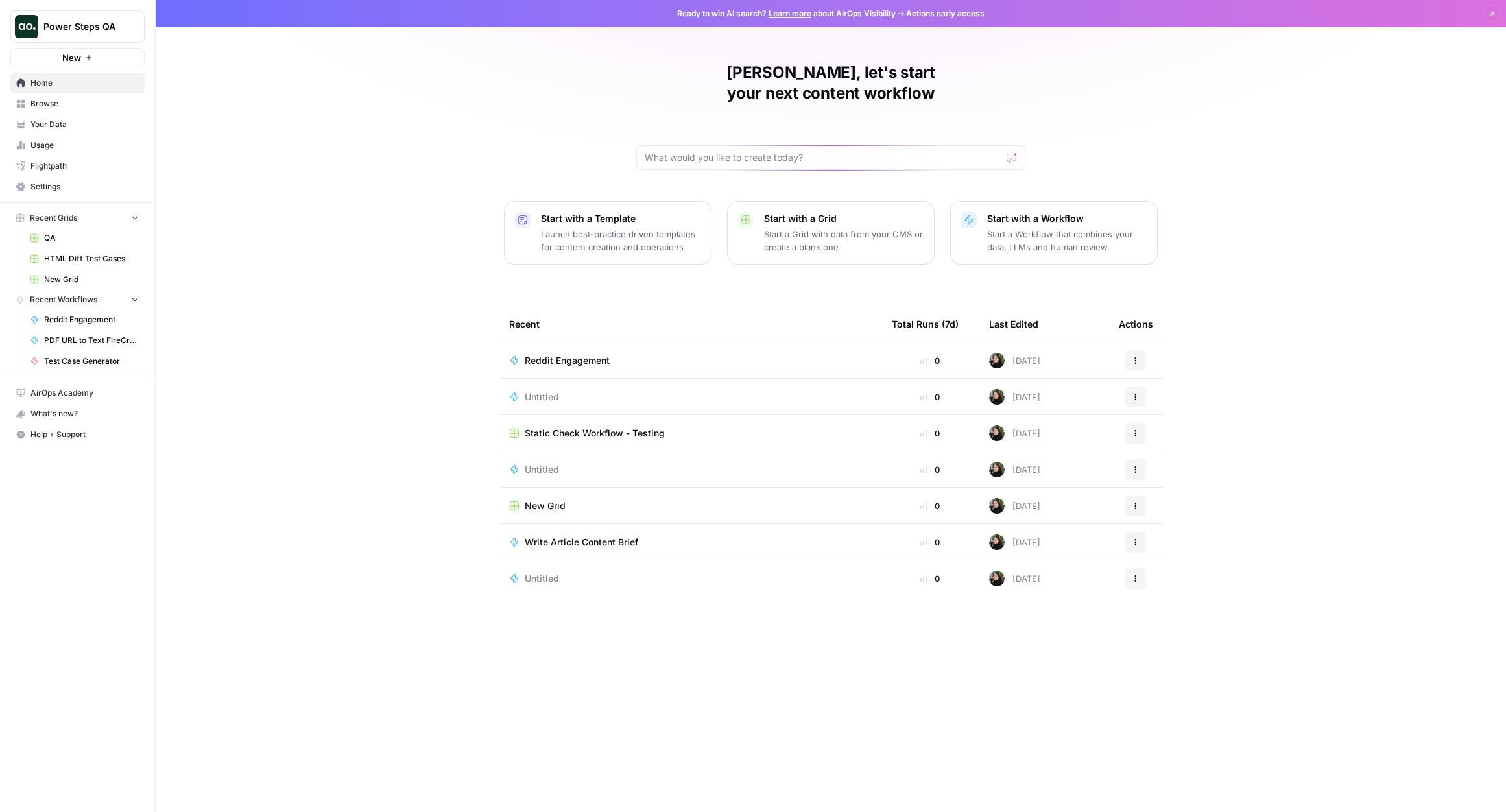
click at [54, 188] on span "Settings" at bounding box center [84, 186] width 109 height 12
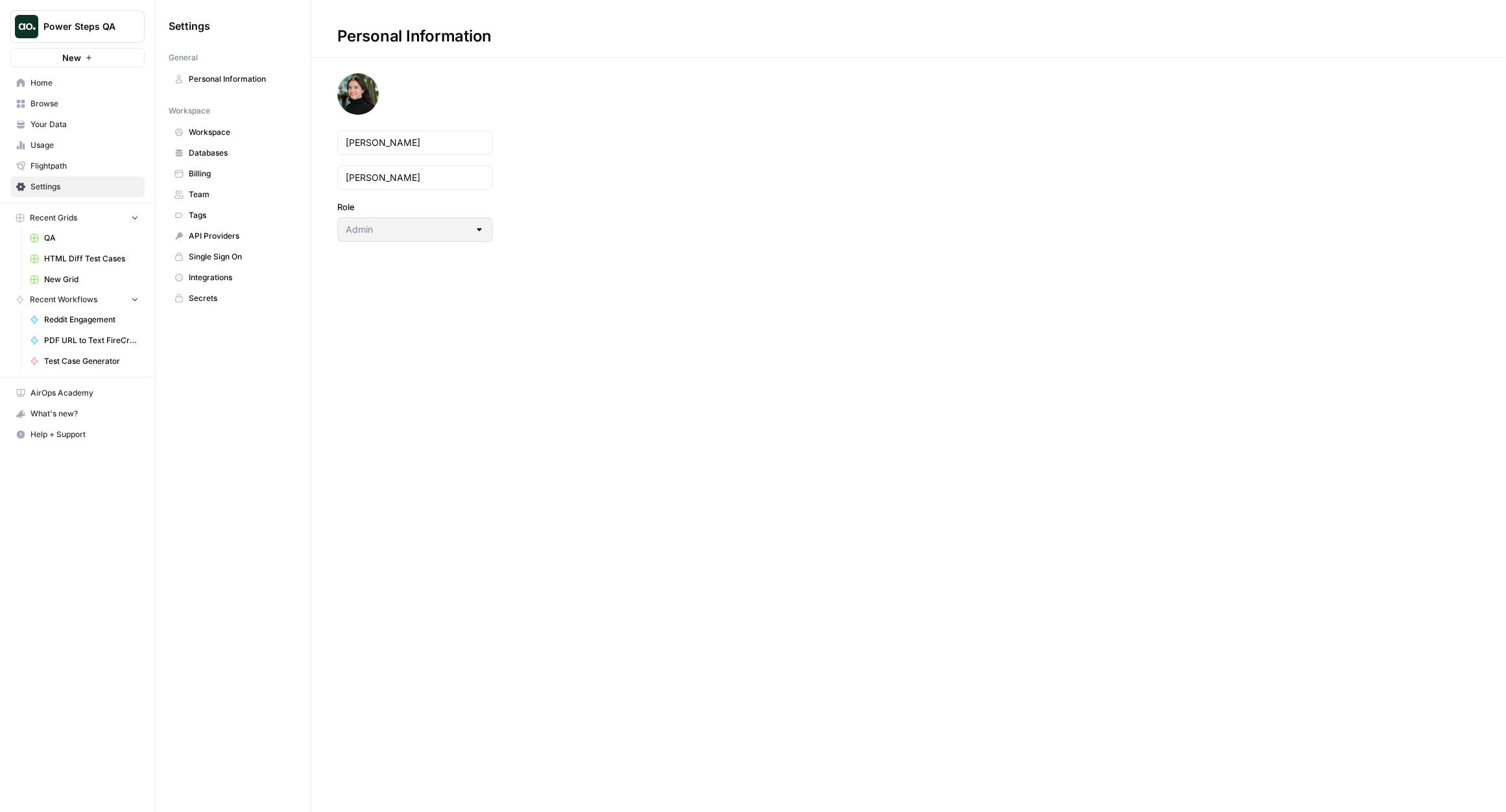
click at [255, 201] on link "Team" at bounding box center [233, 194] width 129 height 21
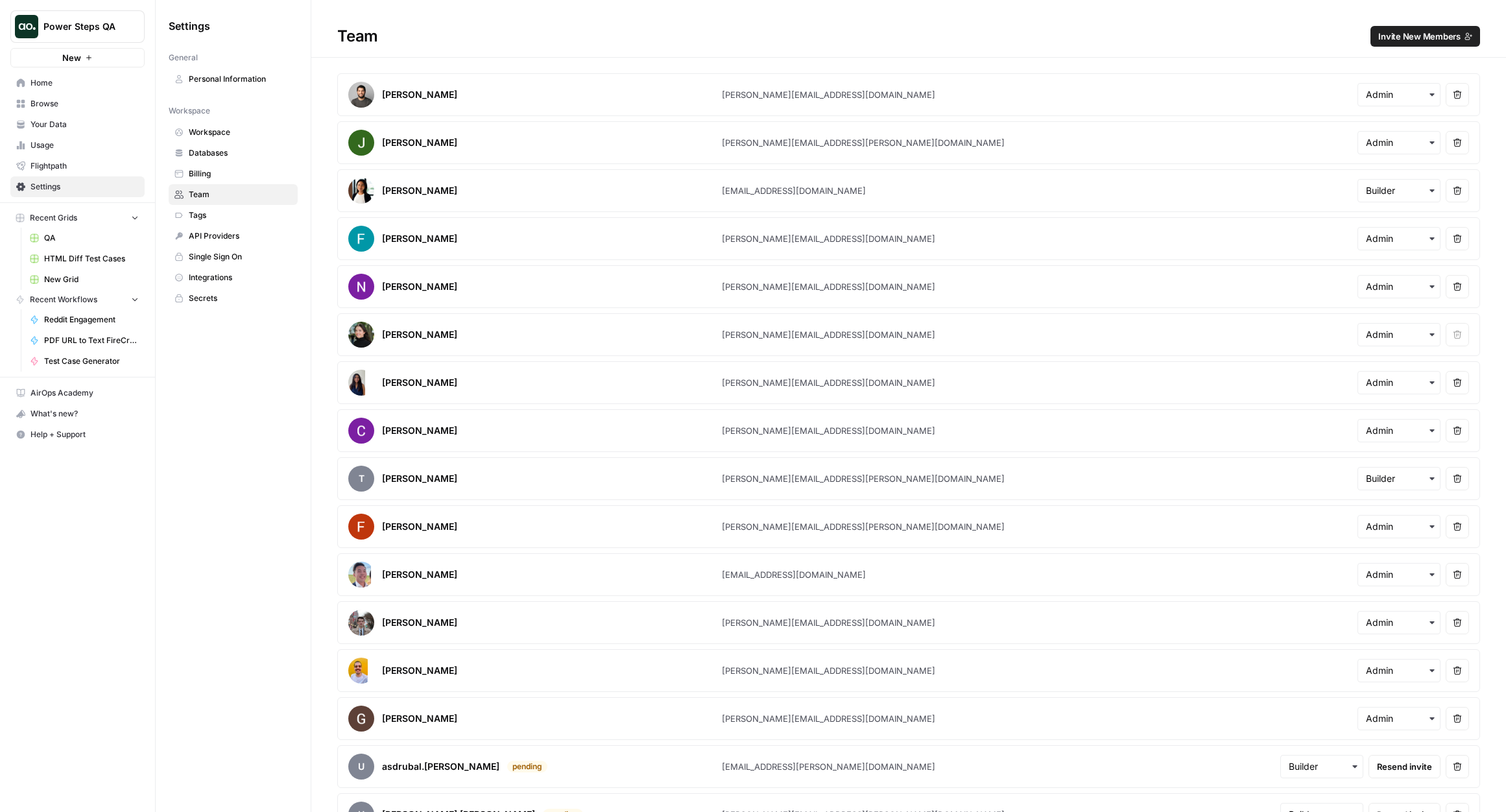
click at [1423, 36] on span "Invite New Members" at bounding box center [1420, 36] width 82 height 13
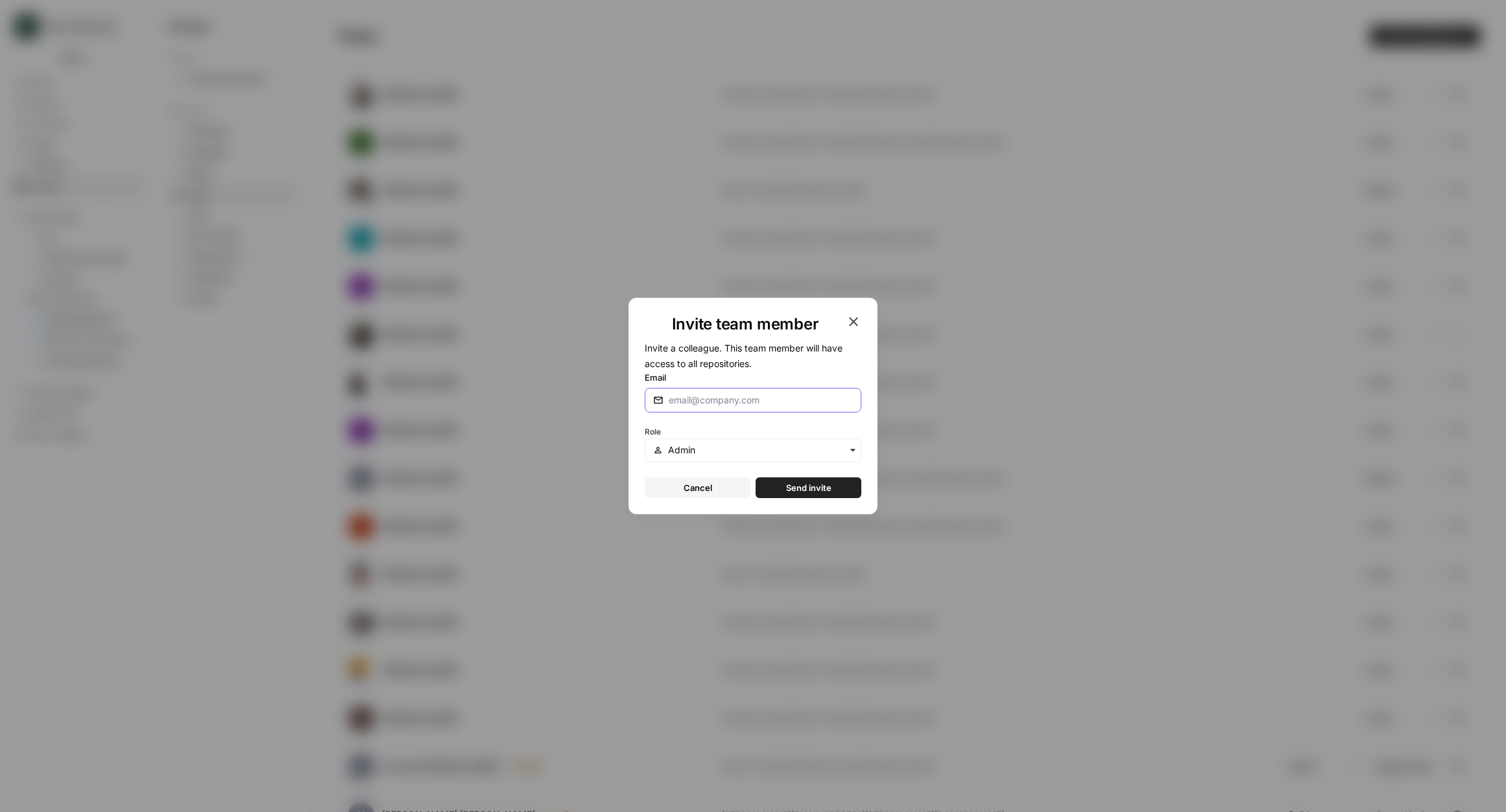
click at [690, 404] on input "Email" at bounding box center [761, 400] width 184 height 13
type input "oshen@airops.com"
click at [791, 485] on span "Send invite" at bounding box center [808, 488] width 45 height 13
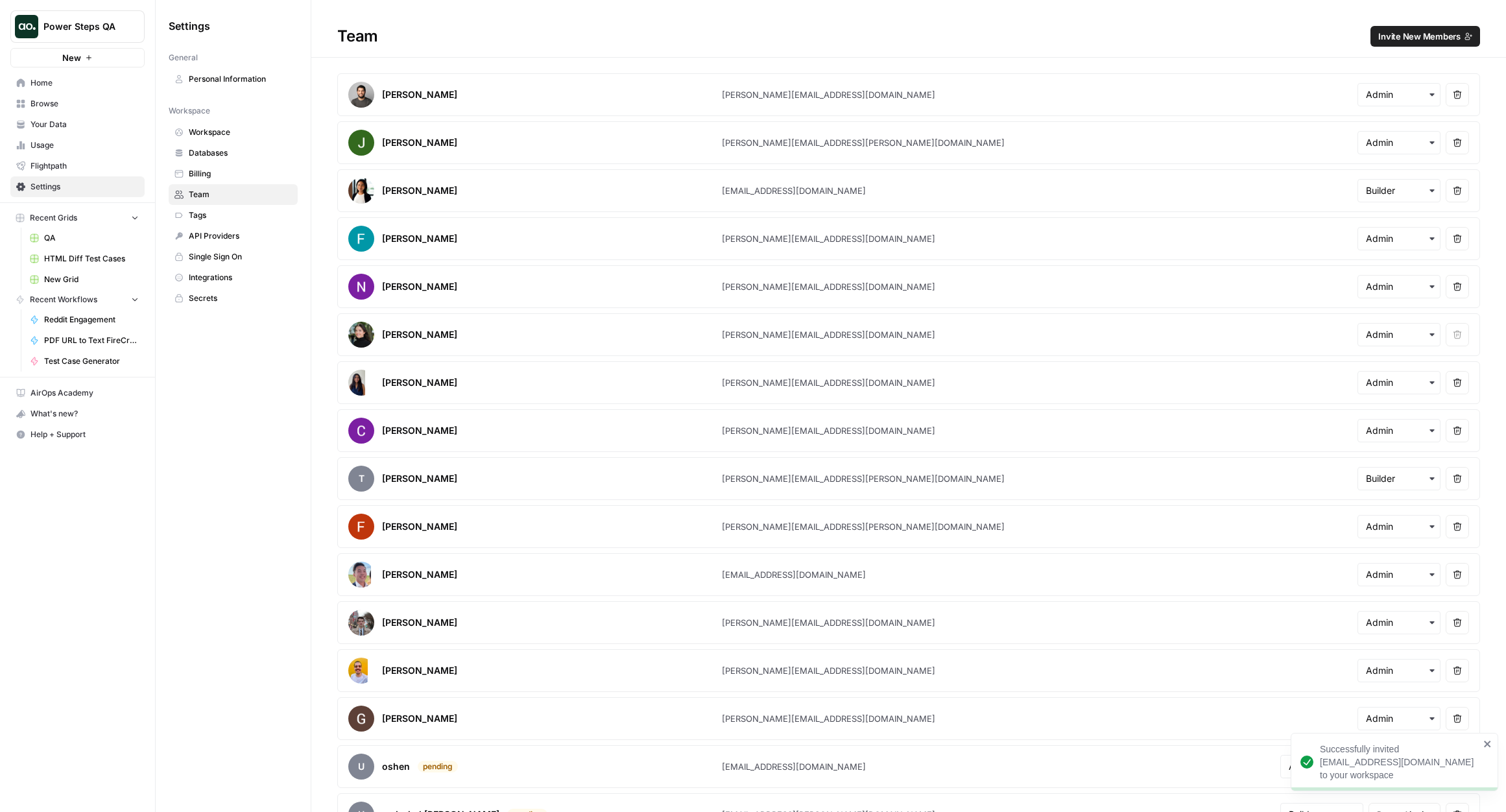
scroll to position [125, 0]
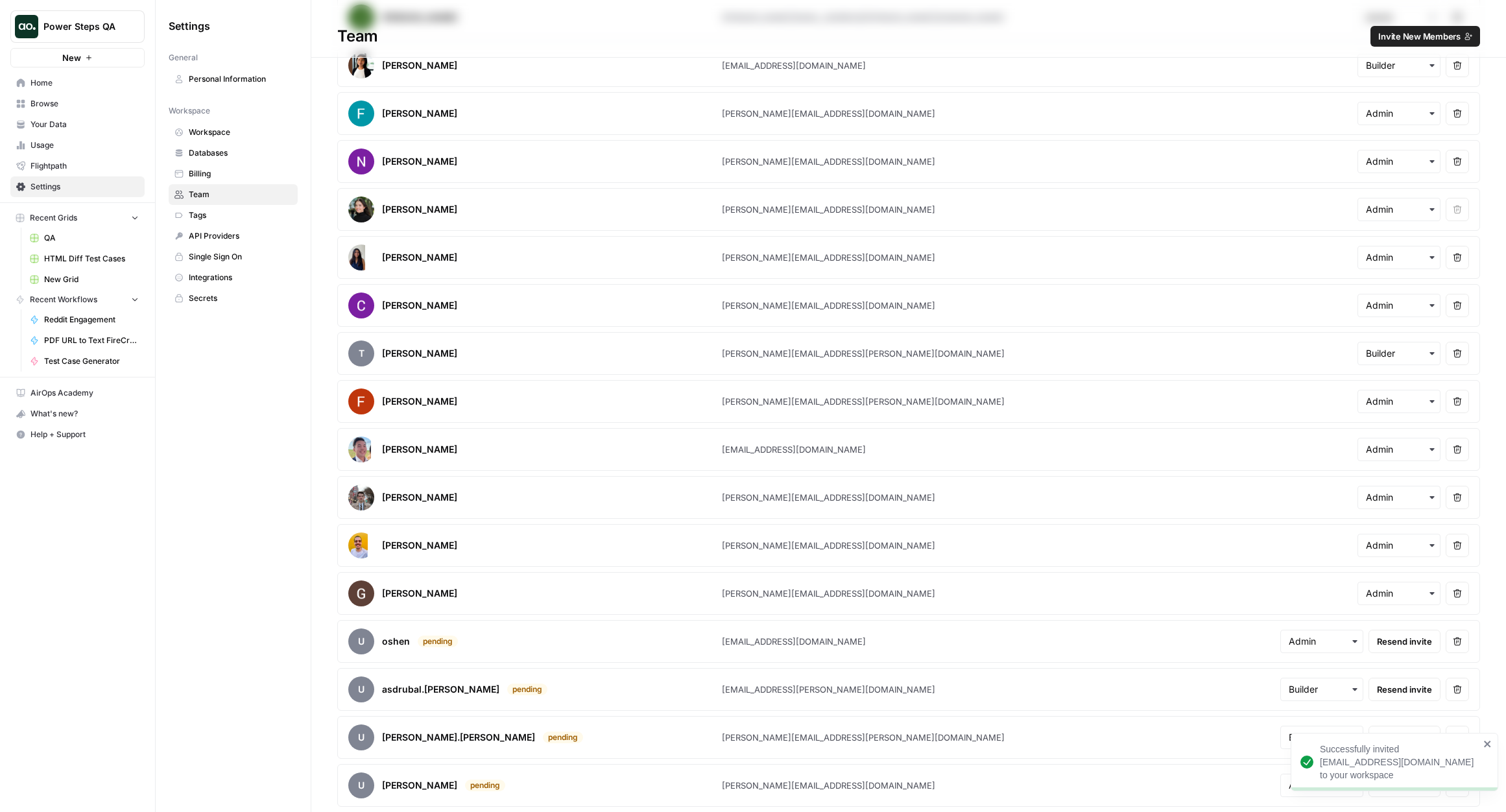
click at [1454, 691] on icon "button" at bounding box center [1457, 689] width 9 height 9
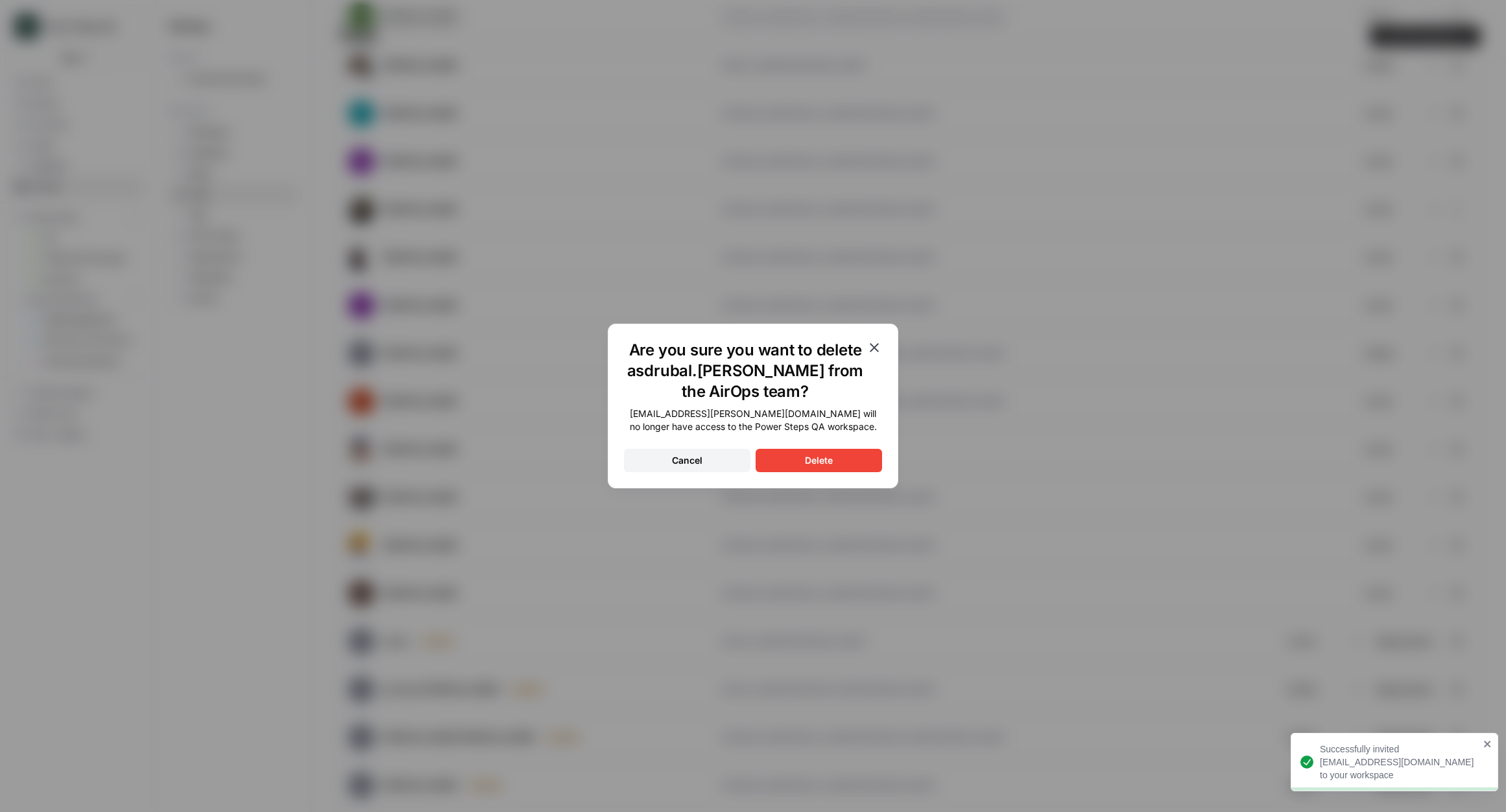
click at [833, 469] on button "Delete" at bounding box center [818, 460] width 126 height 23
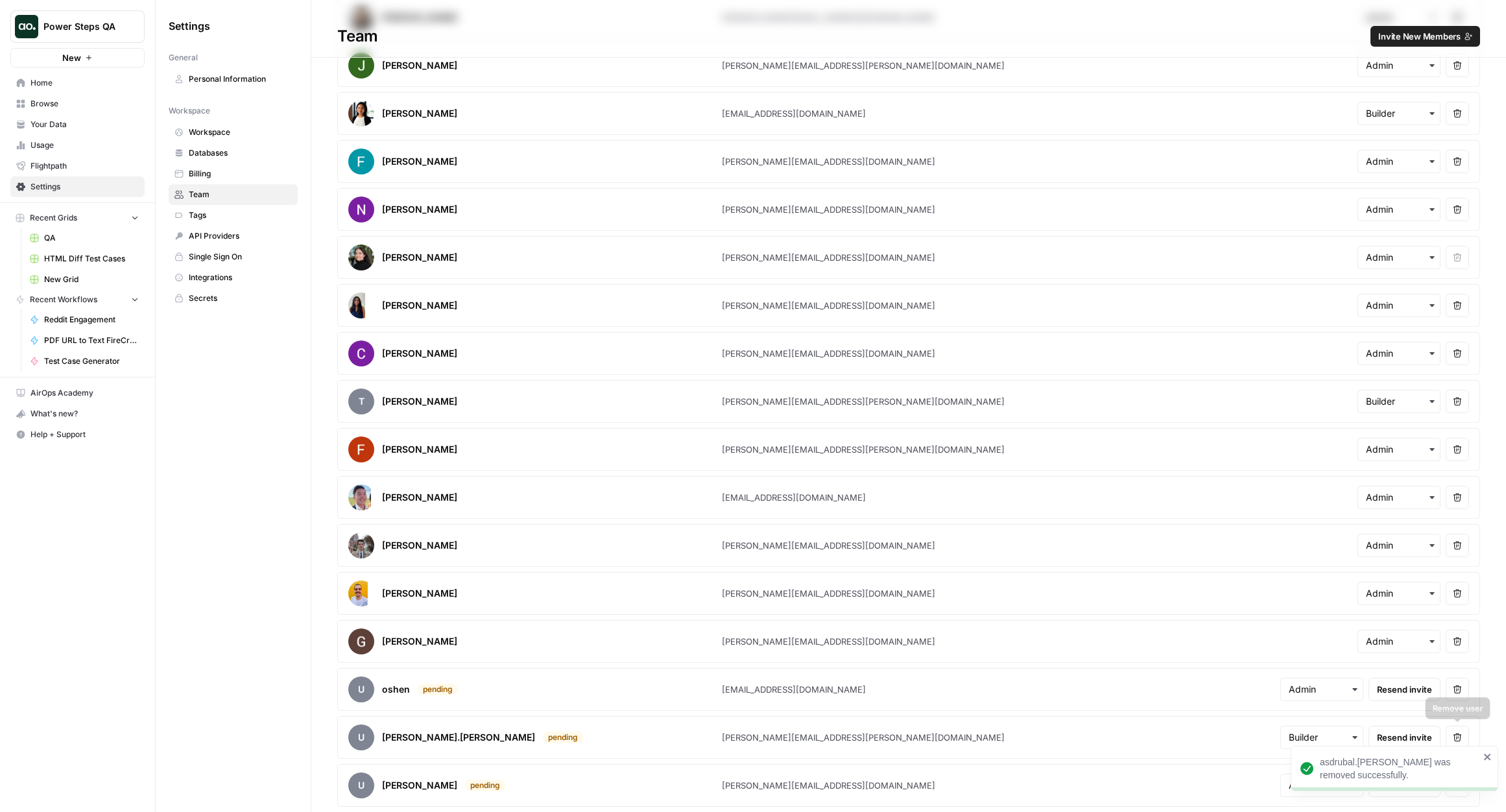
click at [1459, 739] on icon "button" at bounding box center [1457, 737] width 9 height 9
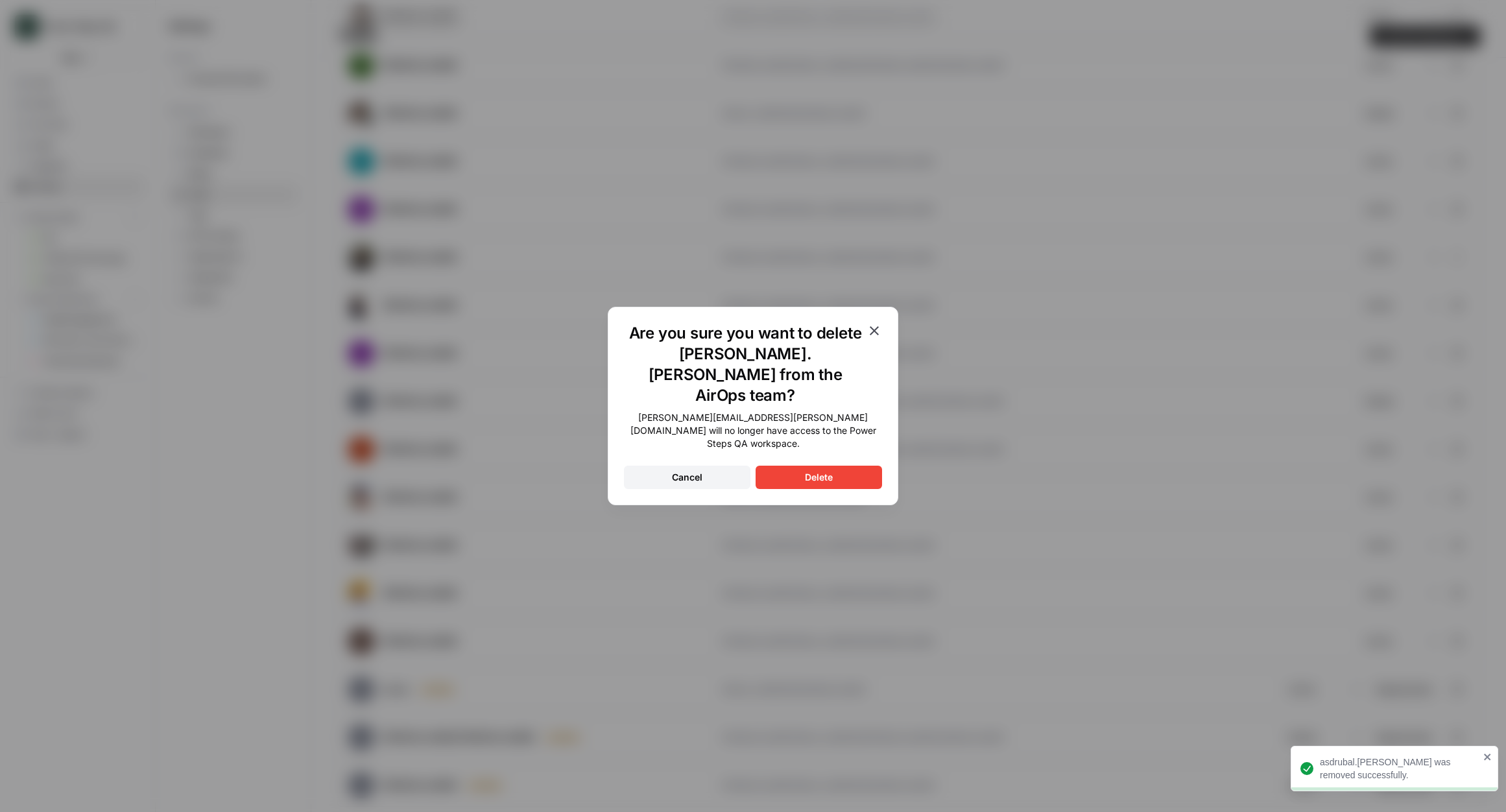
click at [823, 467] on button "Delete" at bounding box center [818, 477] width 126 height 23
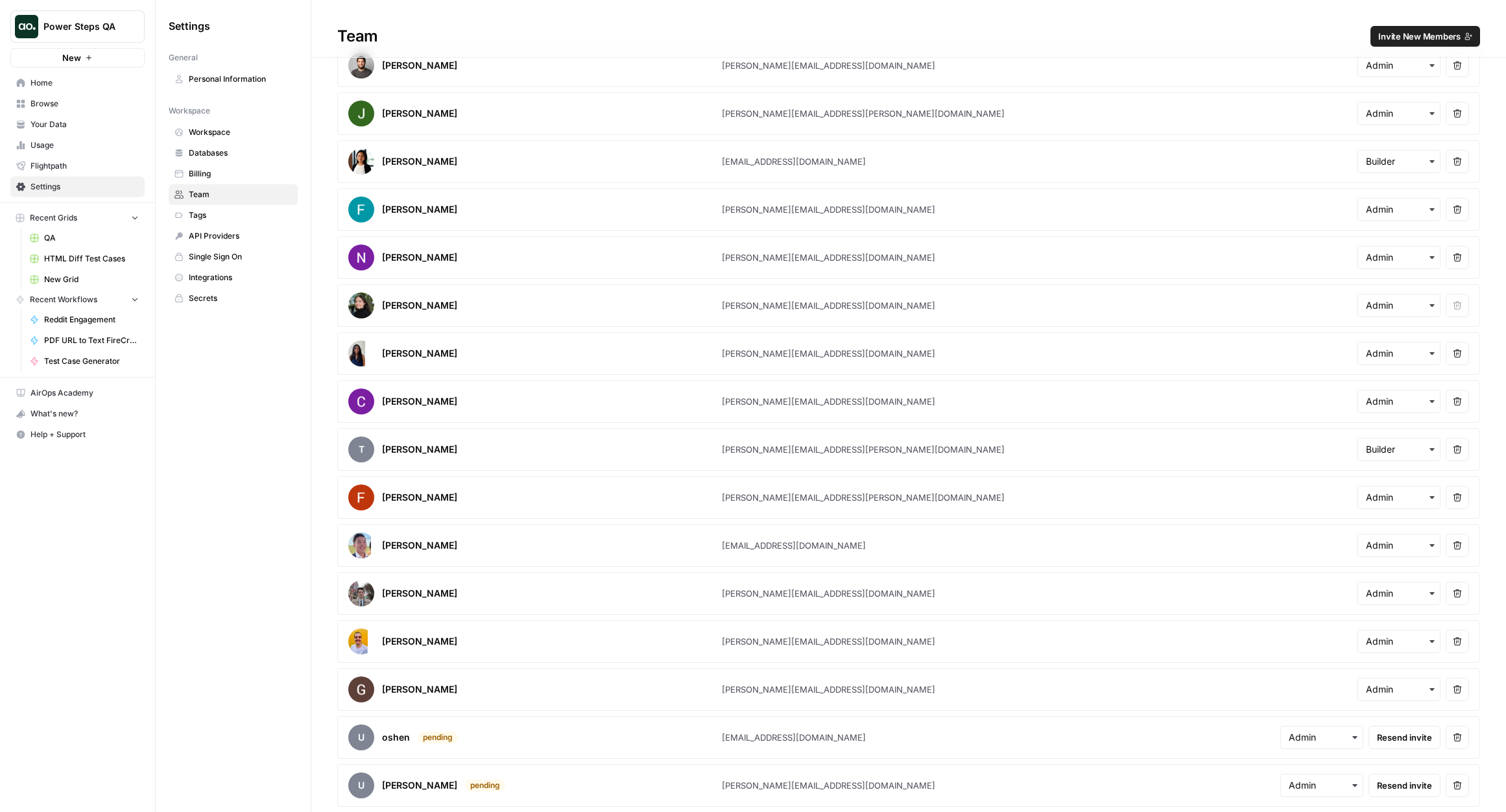
scroll to position [0, 0]
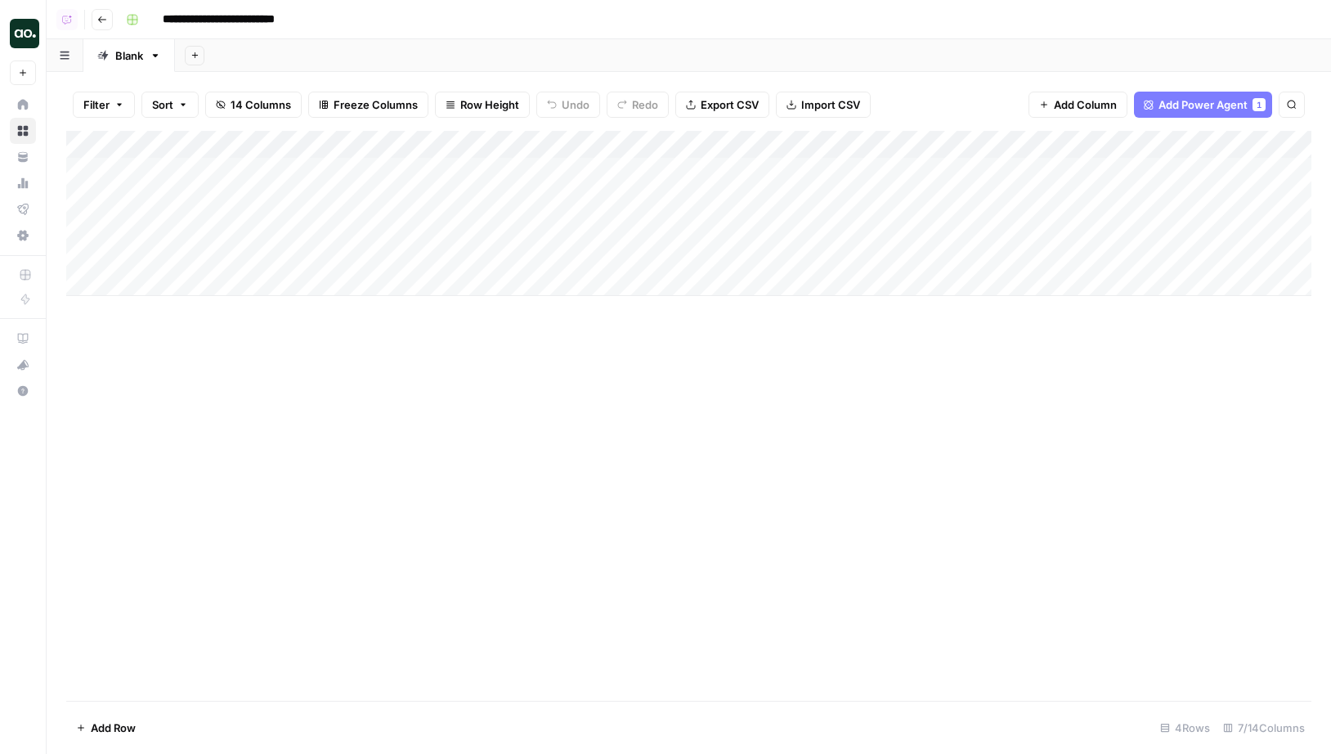
click at [31, 136] on link "Browse" at bounding box center [23, 131] width 26 height 26
